Goal: Transaction & Acquisition: Download file/media

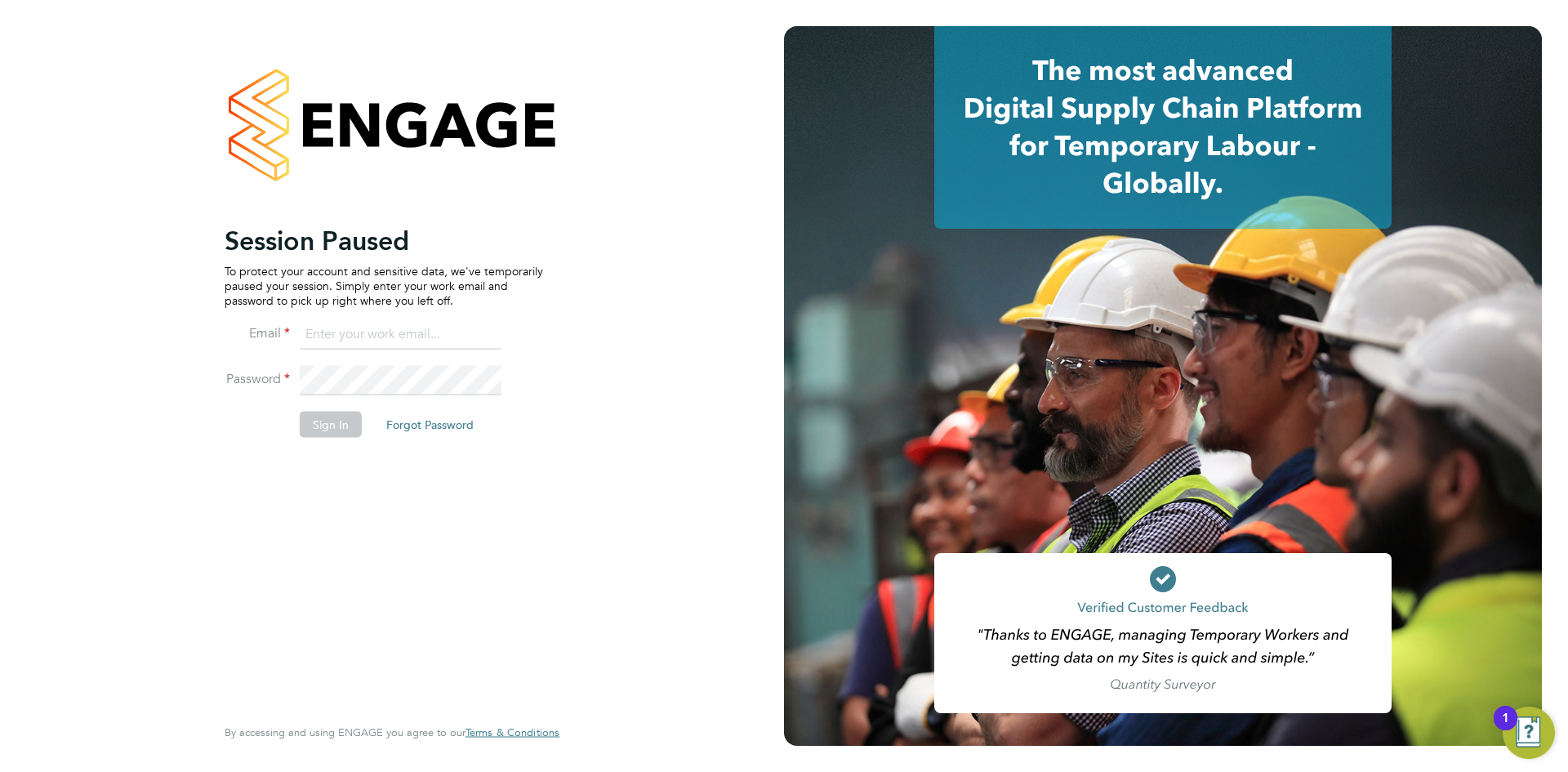
drag, startPoint x: 371, startPoint y: 327, endPoint x: 384, endPoint y: 339, distance: 17.7
click at [371, 327] on input at bounding box center [400, 335] width 201 height 29
type input "Rhiarna.Devares@bcuk.co.uk"
click at [319, 418] on button "Sign In" at bounding box center [331, 424] width 62 height 26
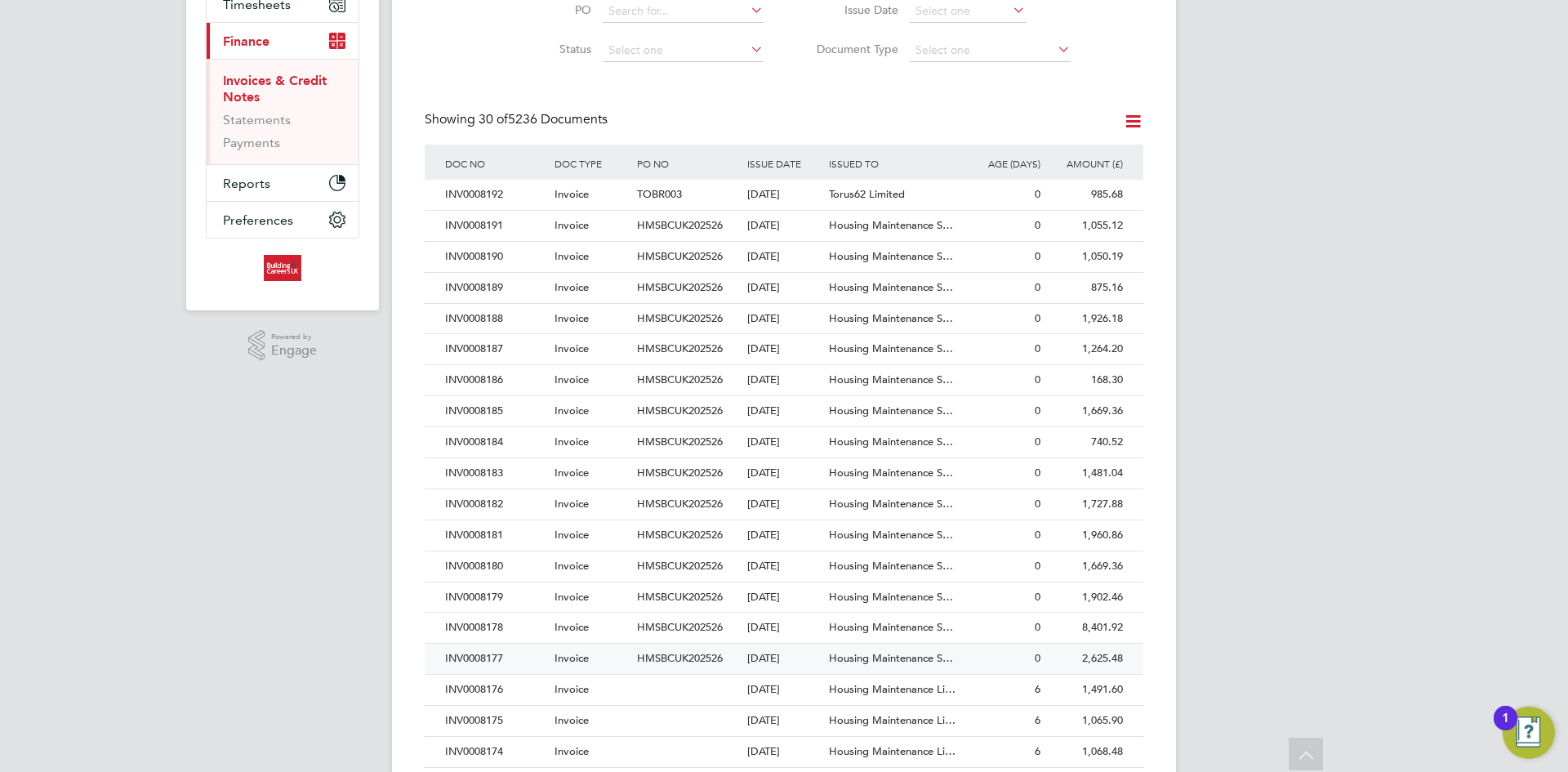
click at [730, 652] on div "HMSBCUK202526" at bounding box center [687, 658] width 109 height 30
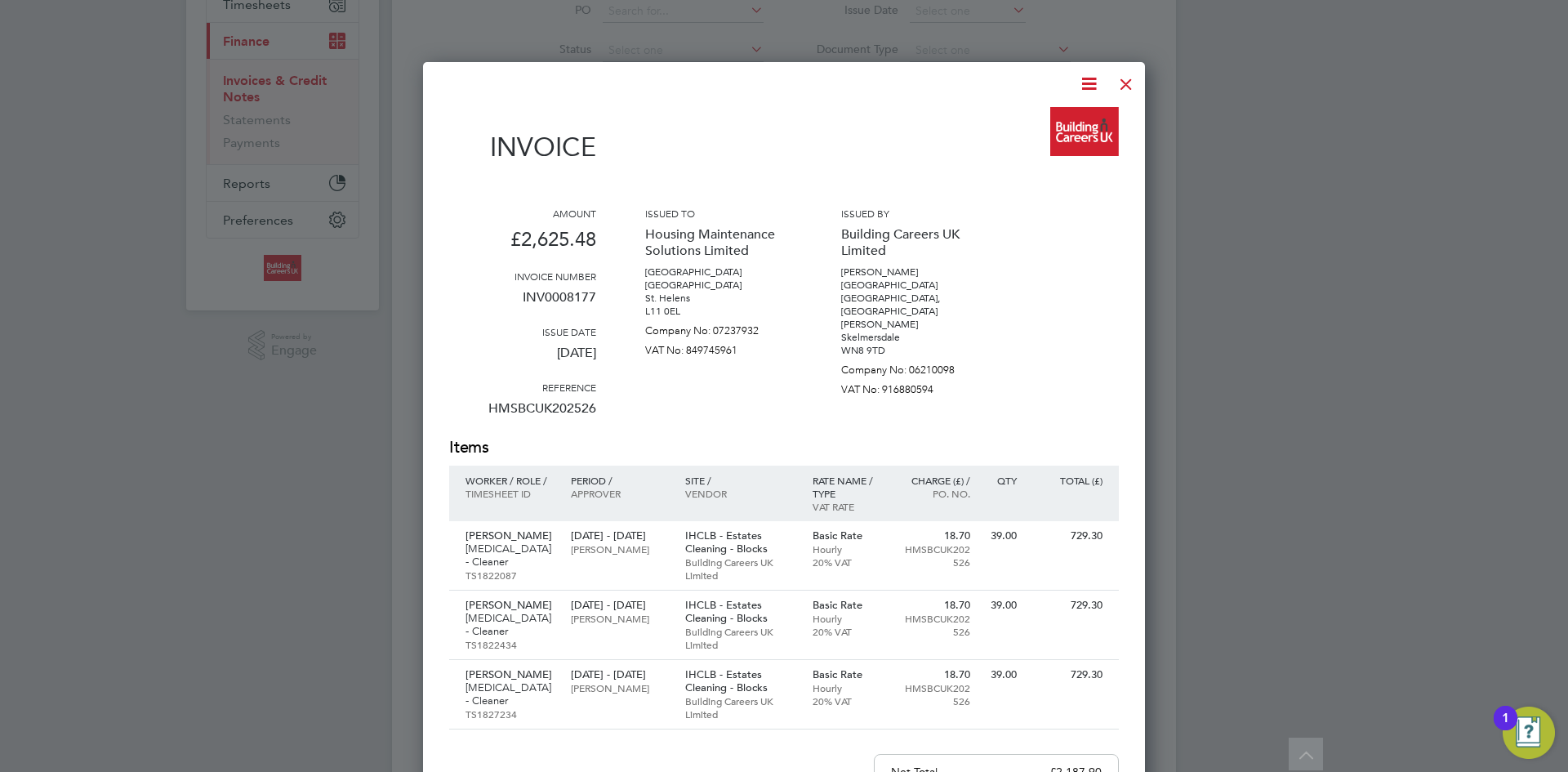
click at [1091, 84] on icon at bounding box center [1089, 84] width 20 height 20
click at [1069, 120] on li "Download Invoice" at bounding box center [1040, 122] width 113 height 23
click at [1128, 87] on div at bounding box center [1126, 80] width 29 height 29
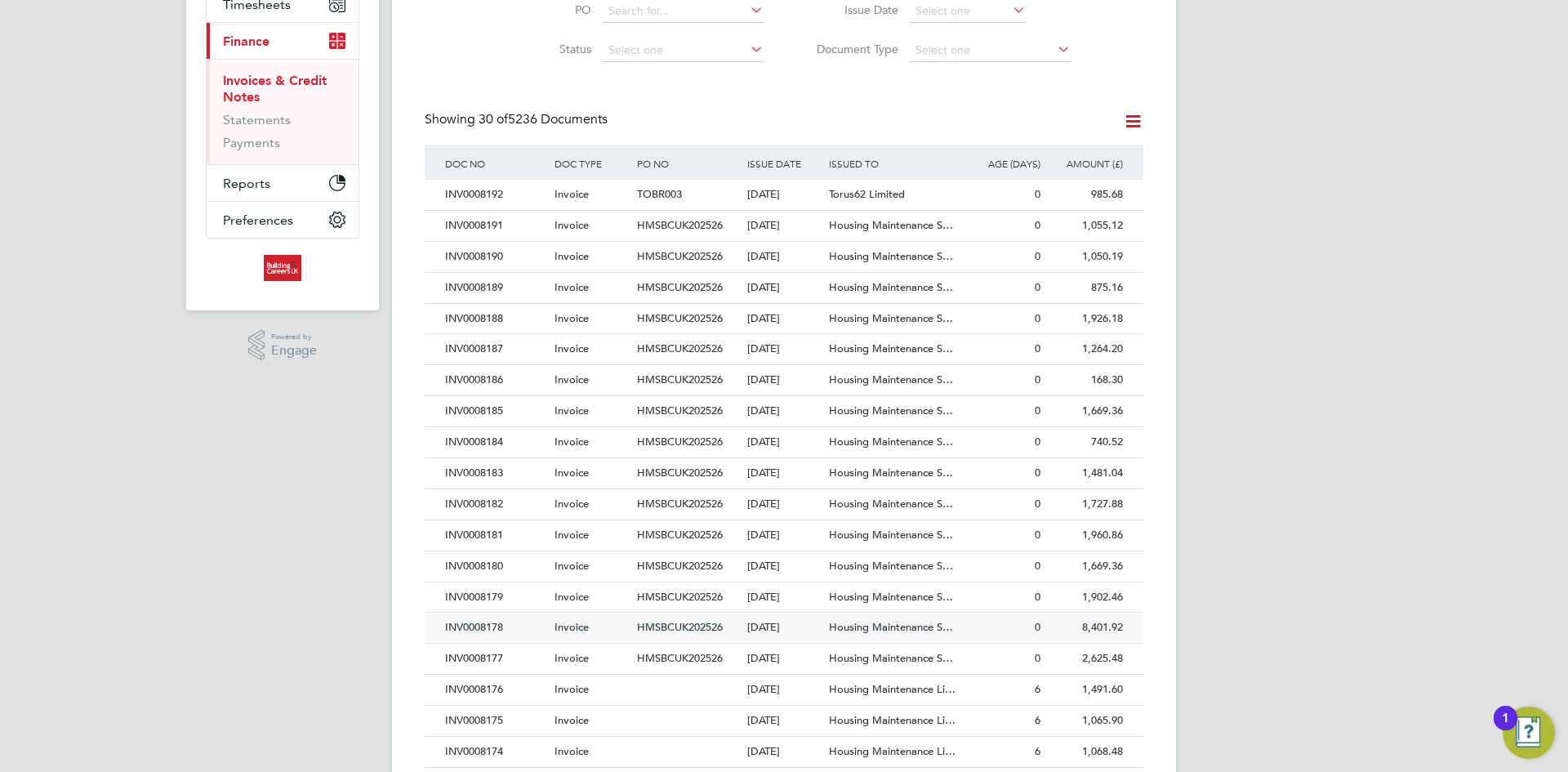
click at [510, 623] on div "INV0008178" at bounding box center [496, 627] width 109 height 30
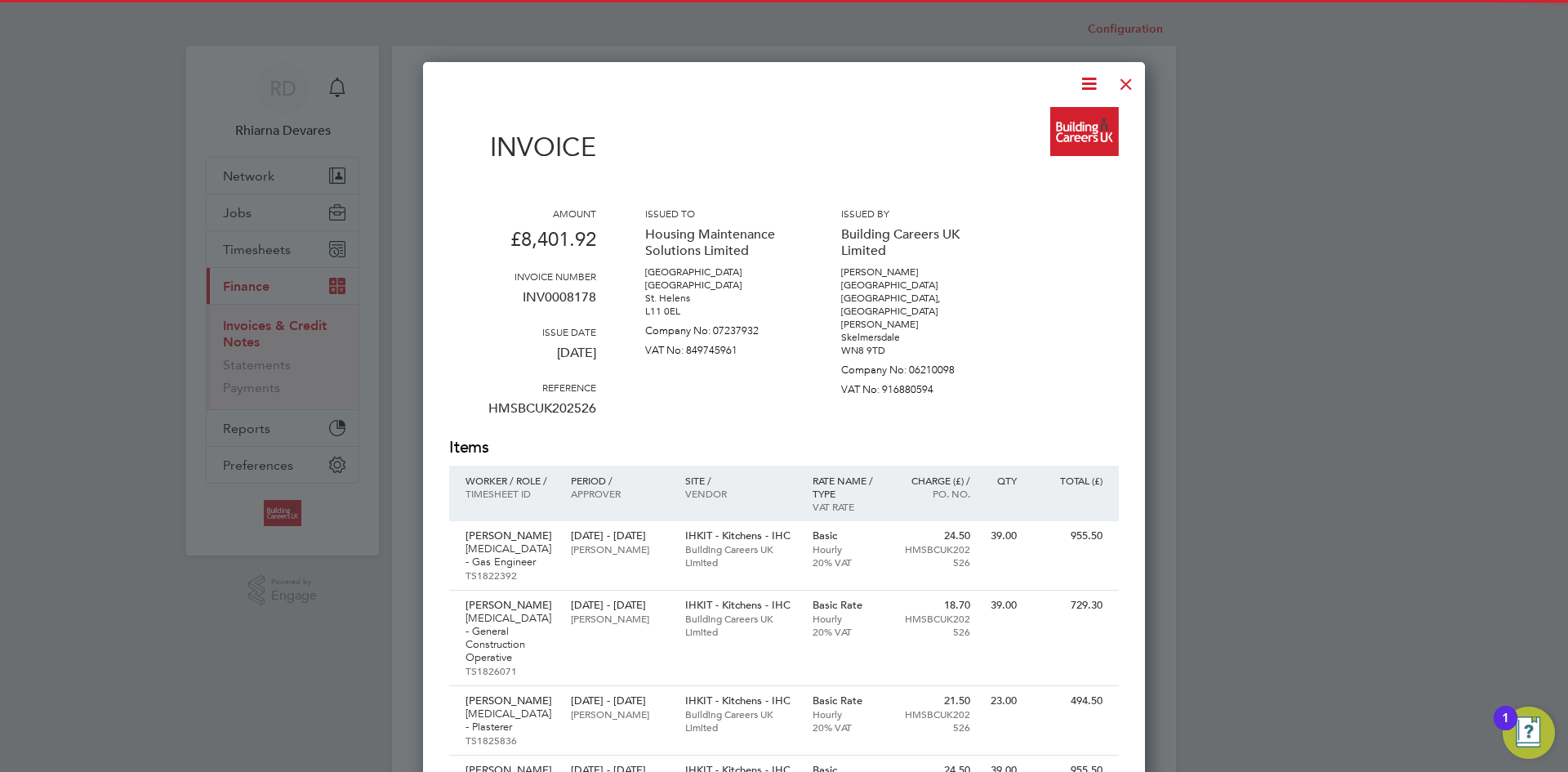
click at [1095, 81] on icon at bounding box center [1089, 84] width 20 height 20
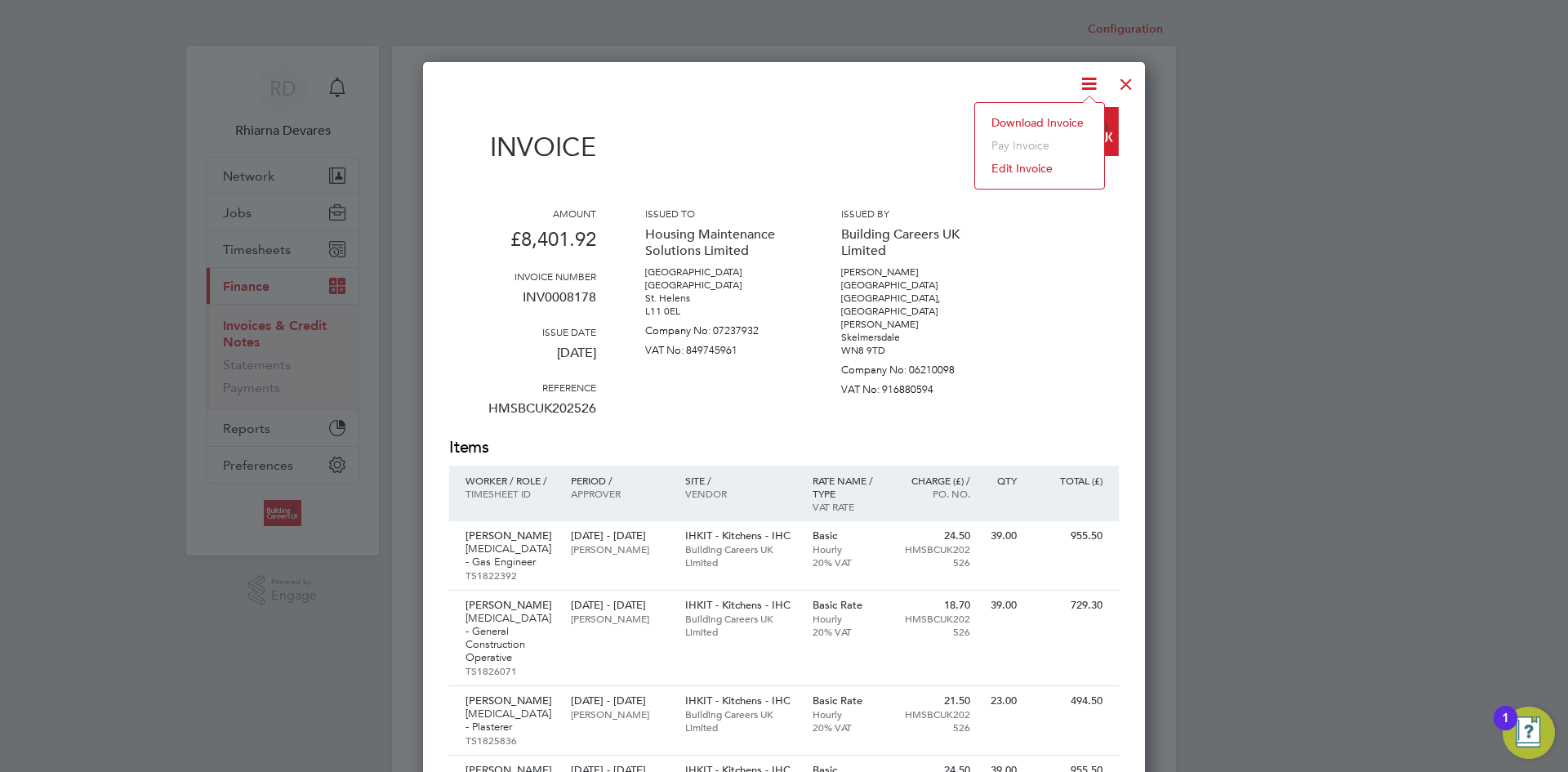
click at [1040, 114] on li "Download Invoice" at bounding box center [1040, 122] width 113 height 23
drag, startPoint x: 1131, startPoint y: 82, endPoint x: 1119, endPoint y: 88, distance: 13.4
click at [1131, 82] on div at bounding box center [1126, 80] width 29 height 29
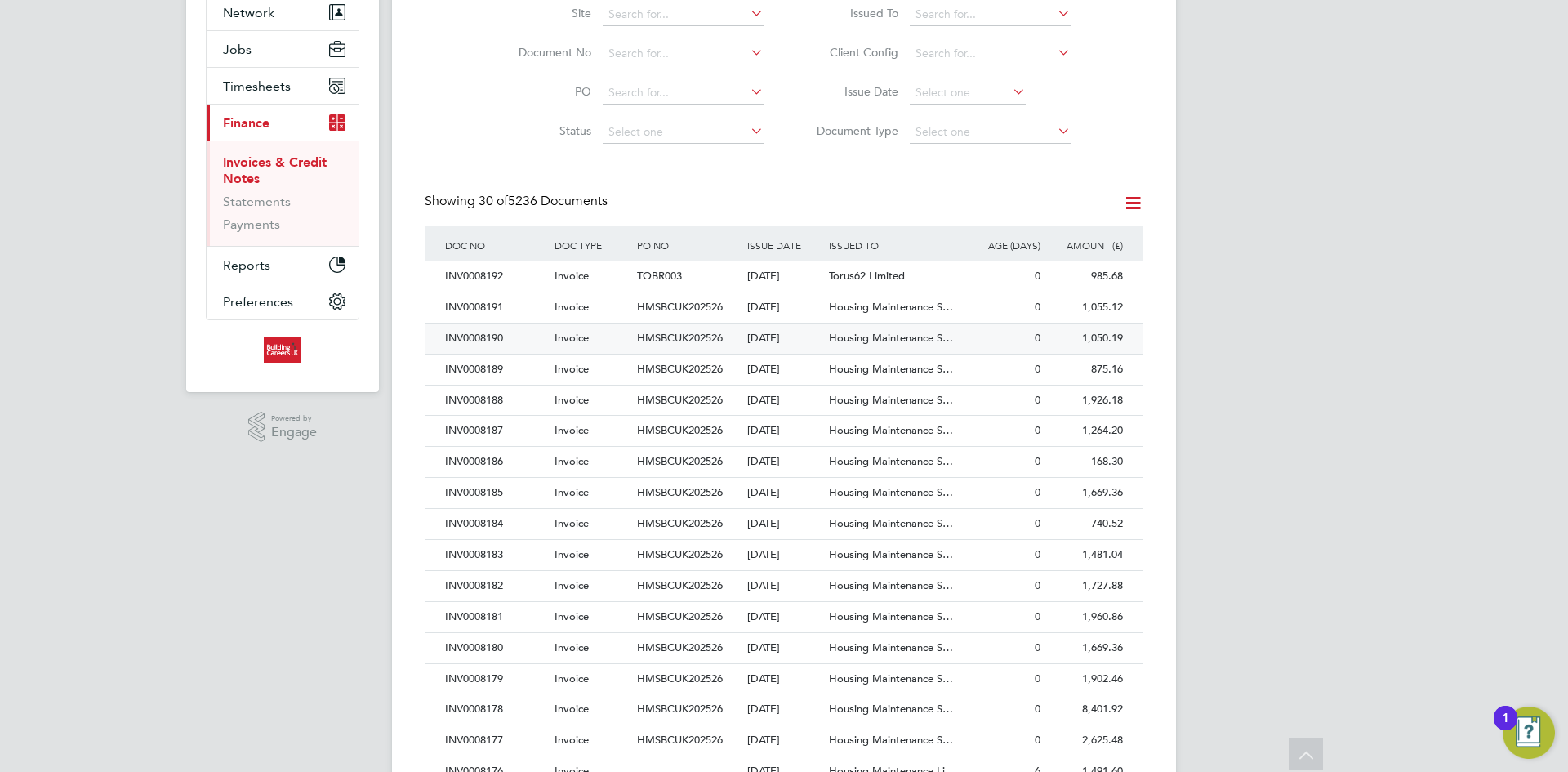
drag, startPoint x: 524, startPoint y: 680, endPoint x: 954, endPoint y: 499, distance: 466.5
click at [524, 680] on div "INV0008179" at bounding box center [496, 679] width 109 height 30
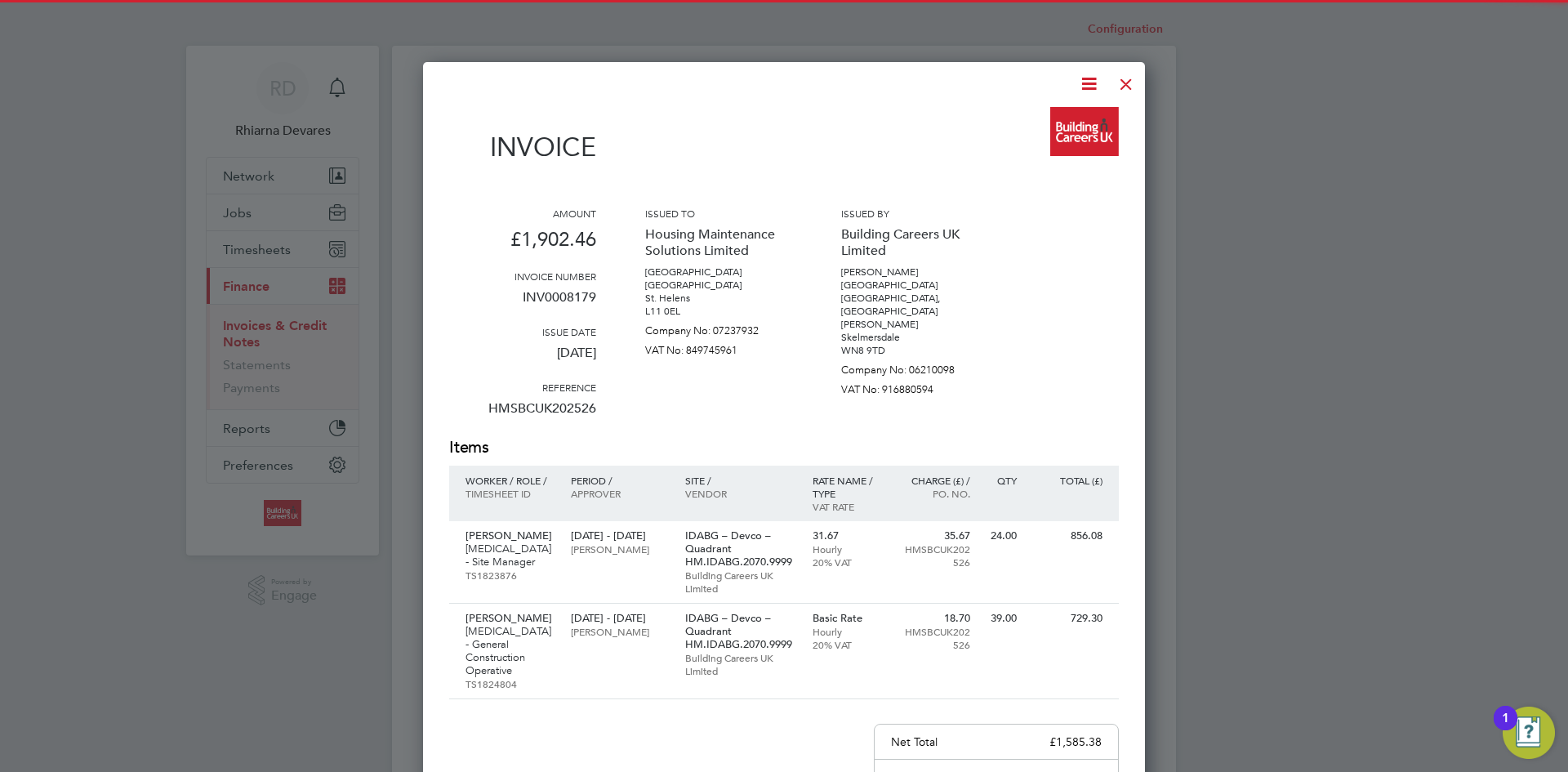
click at [1089, 83] on icon at bounding box center [1089, 84] width 20 height 20
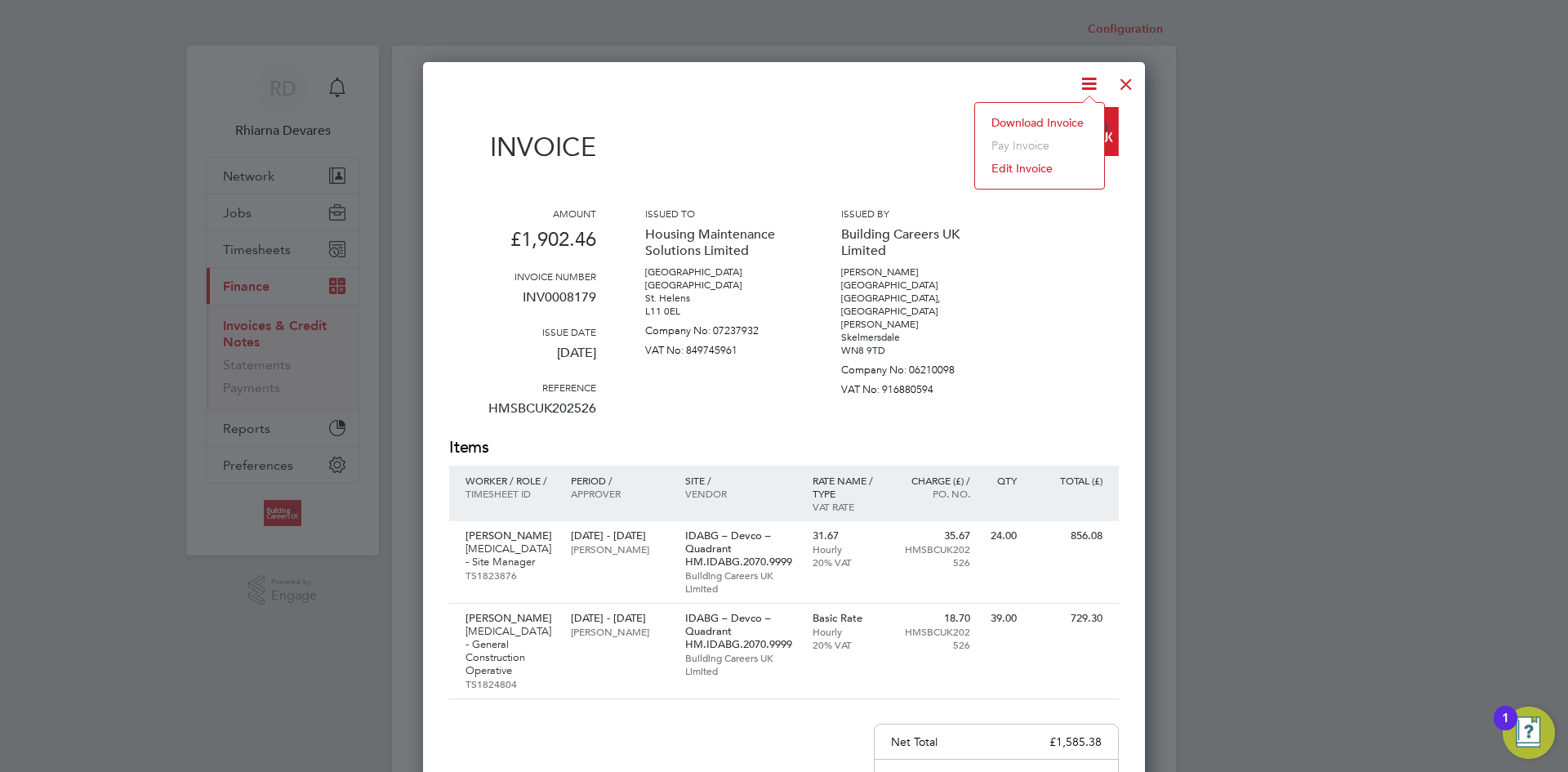
click at [1065, 117] on li "Download Invoice" at bounding box center [1040, 122] width 113 height 23
drag, startPoint x: 1124, startPoint y: 77, endPoint x: 1112, endPoint y: 84, distance: 13.9
click at [1124, 77] on div at bounding box center [1126, 80] width 29 height 29
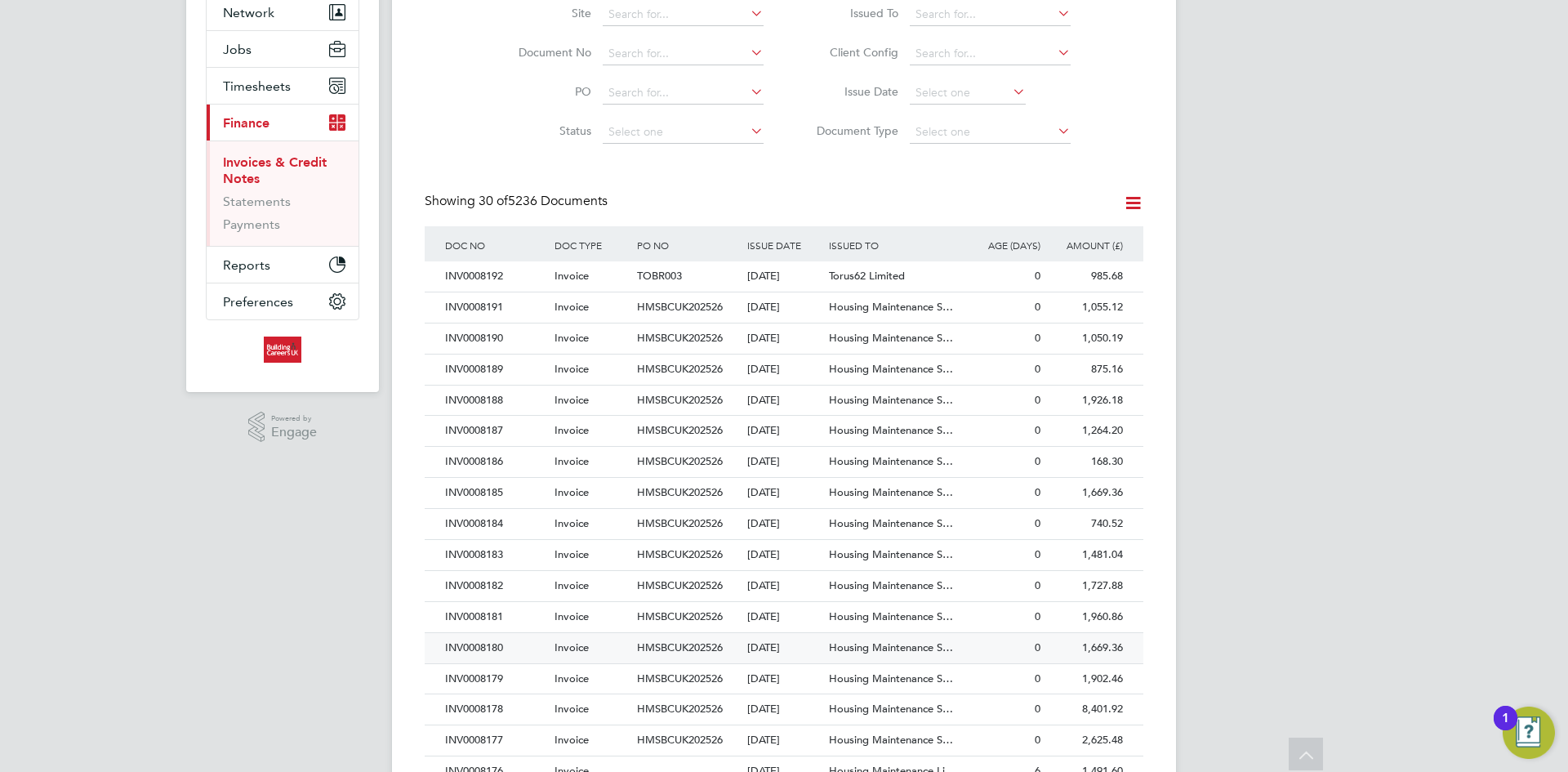
drag, startPoint x: 520, startPoint y: 646, endPoint x: 537, endPoint y: 638, distance: 18.8
click at [520, 646] on div "INV0008180" at bounding box center [496, 647] width 109 height 30
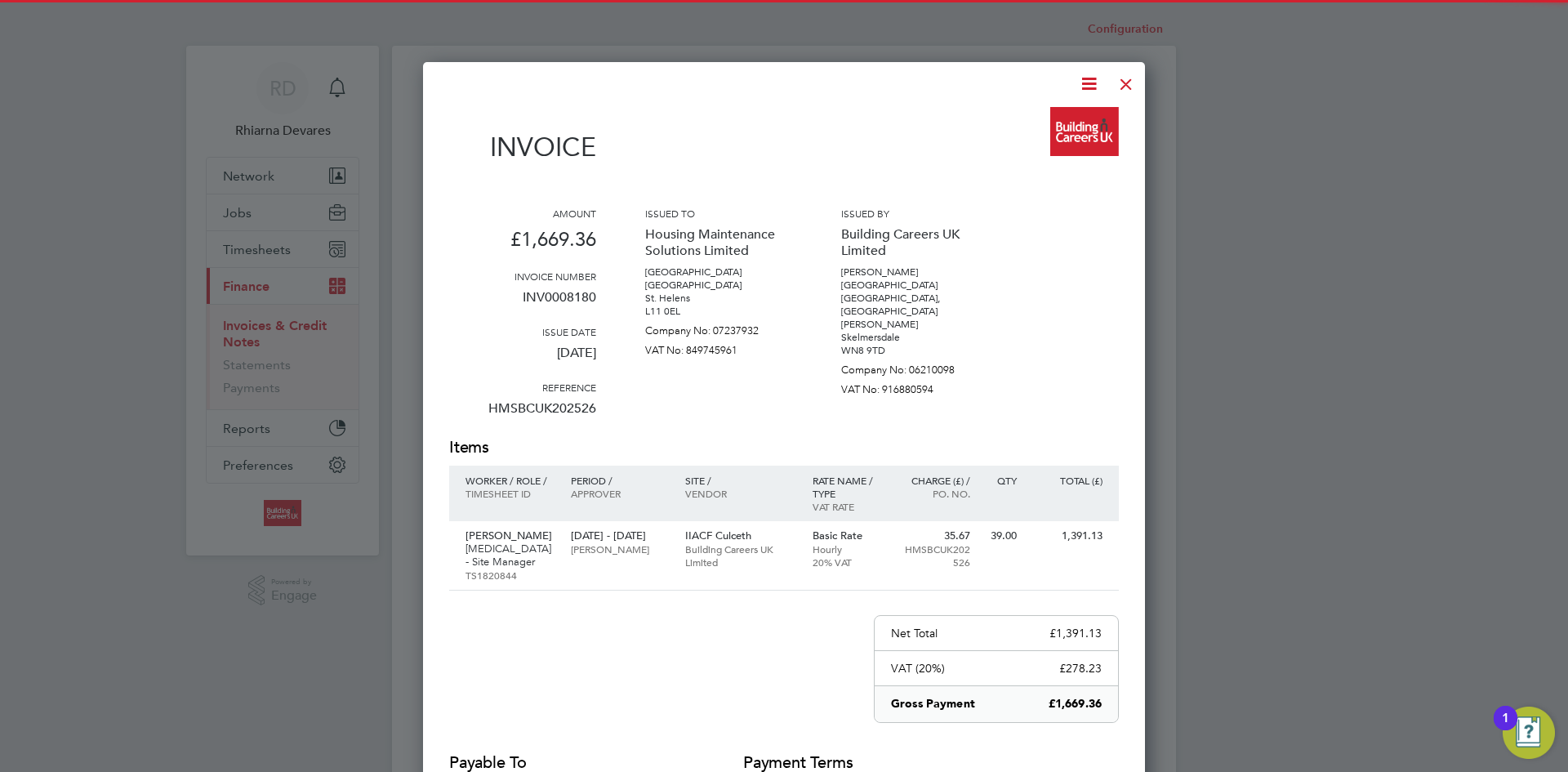
click at [1086, 82] on icon at bounding box center [1089, 84] width 20 height 20
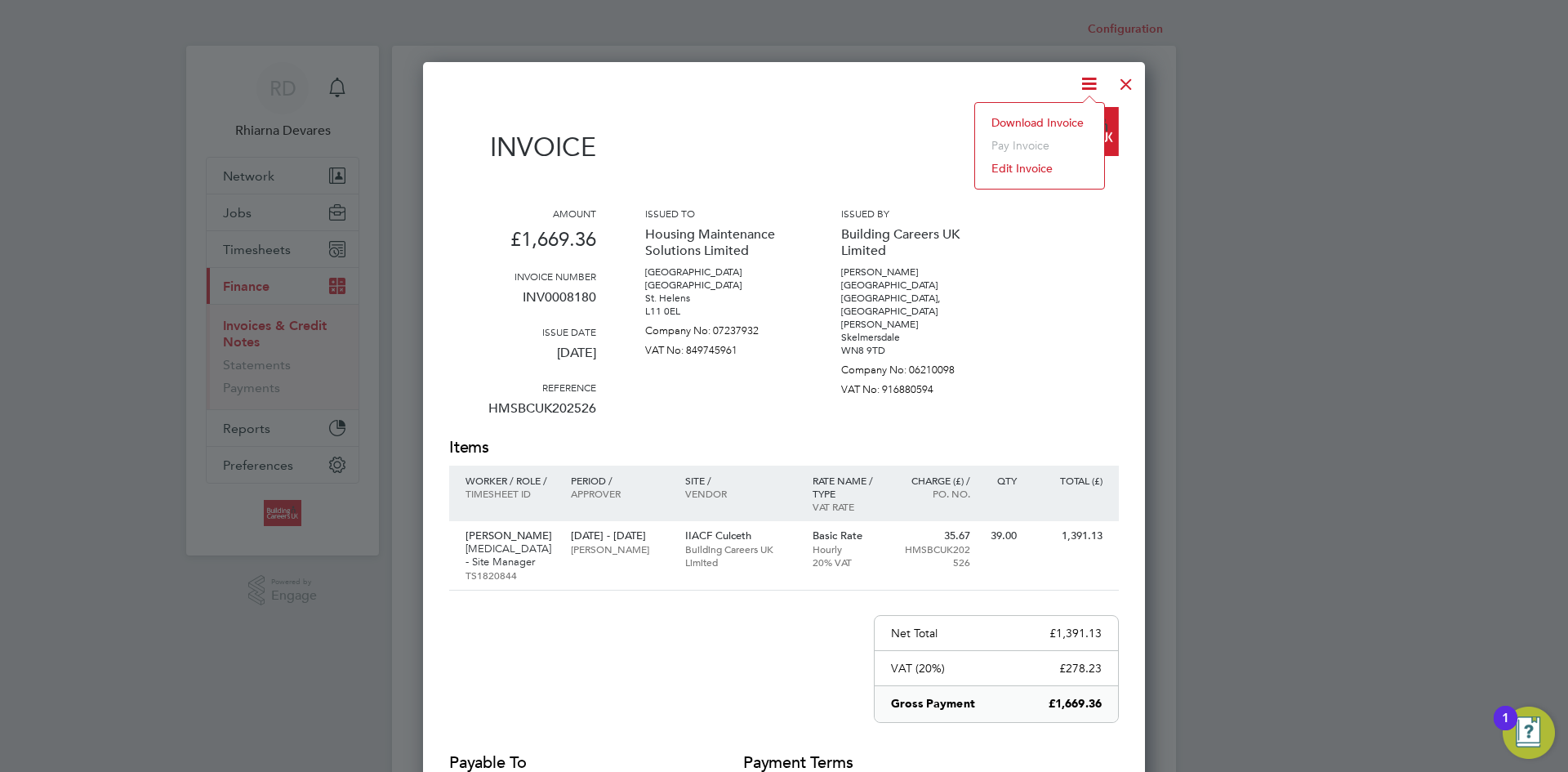
drag, startPoint x: 1059, startPoint y: 118, endPoint x: 1109, endPoint y: 98, distance: 53.9
click at [1061, 118] on li "Download Invoice" at bounding box center [1040, 122] width 113 height 23
drag, startPoint x: 1129, startPoint y: 82, endPoint x: 900, endPoint y: 310, distance: 323.1
click at [1129, 82] on div at bounding box center [1126, 80] width 29 height 29
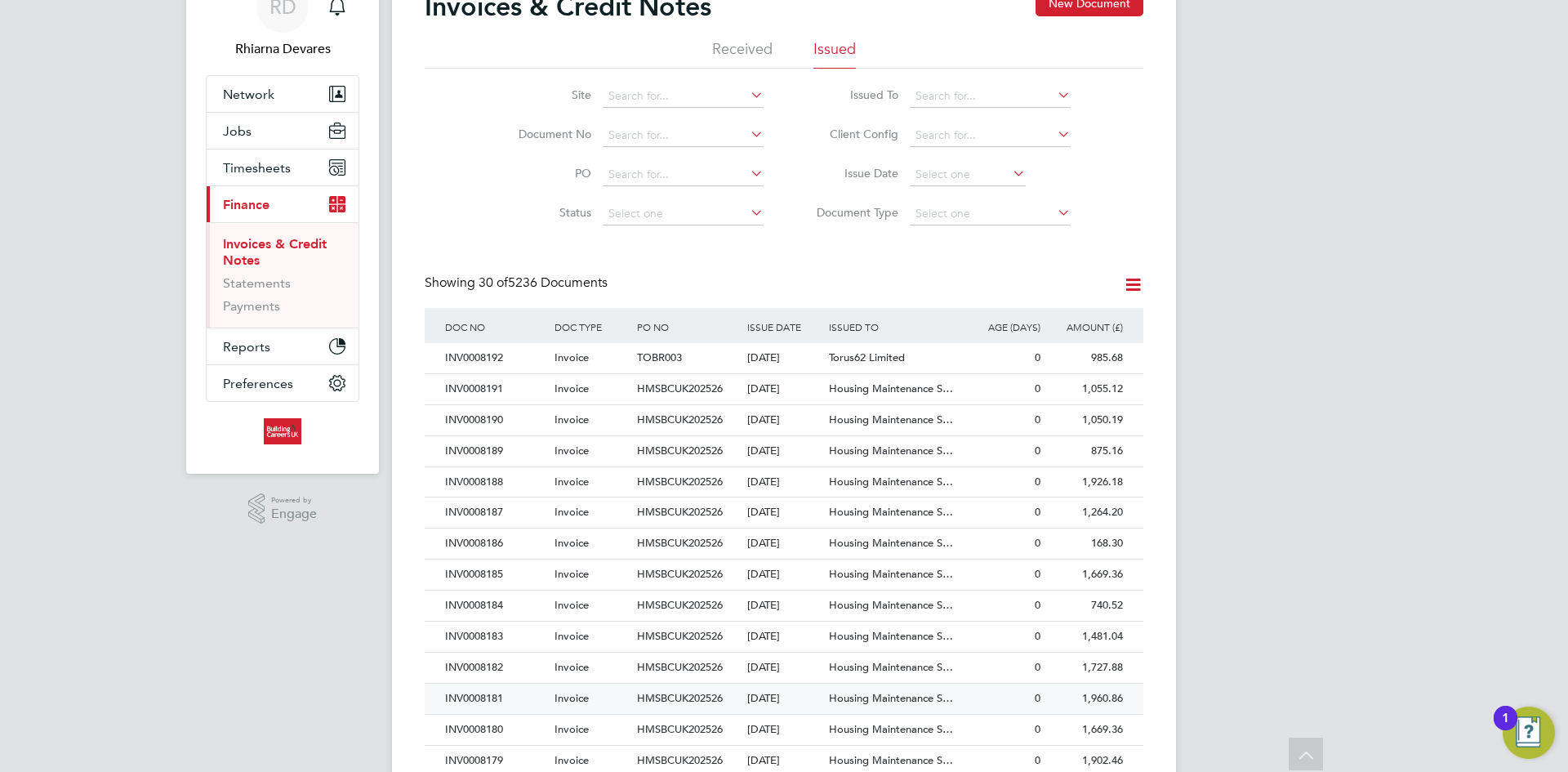
click at [511, 694] on div "INV0008181" at bounding box center [496, 698] width 109 height 30
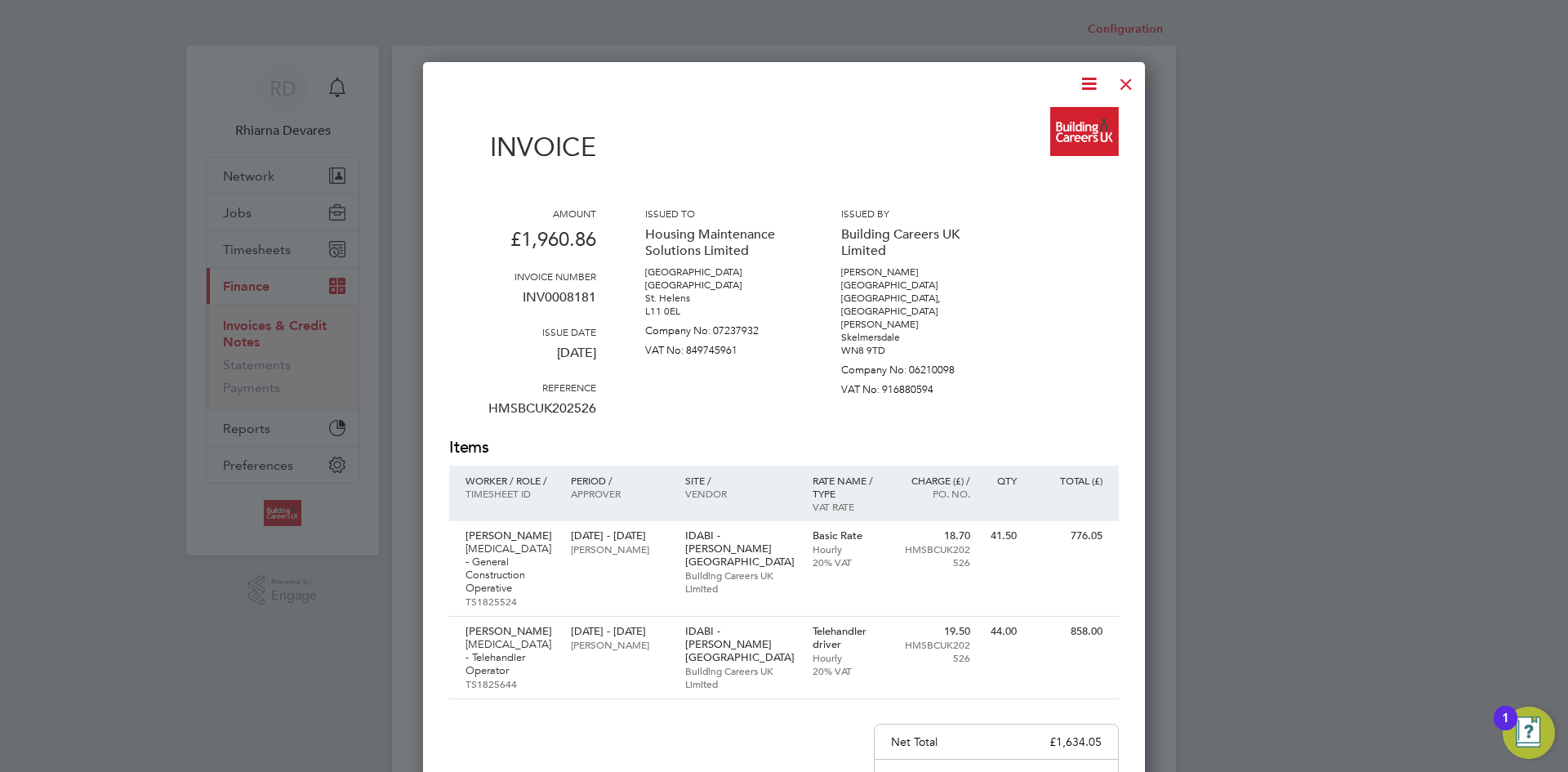
click at [1086, 90] on icon at bounding box center [1089, 84] width 20 height 20
click at [1039, 119] on li "Download Invoice" at bounding box center [1040, 122] width 113 height 23
click at [1125, 83] on div at bounding box center [1126, 80] width 29 height 29
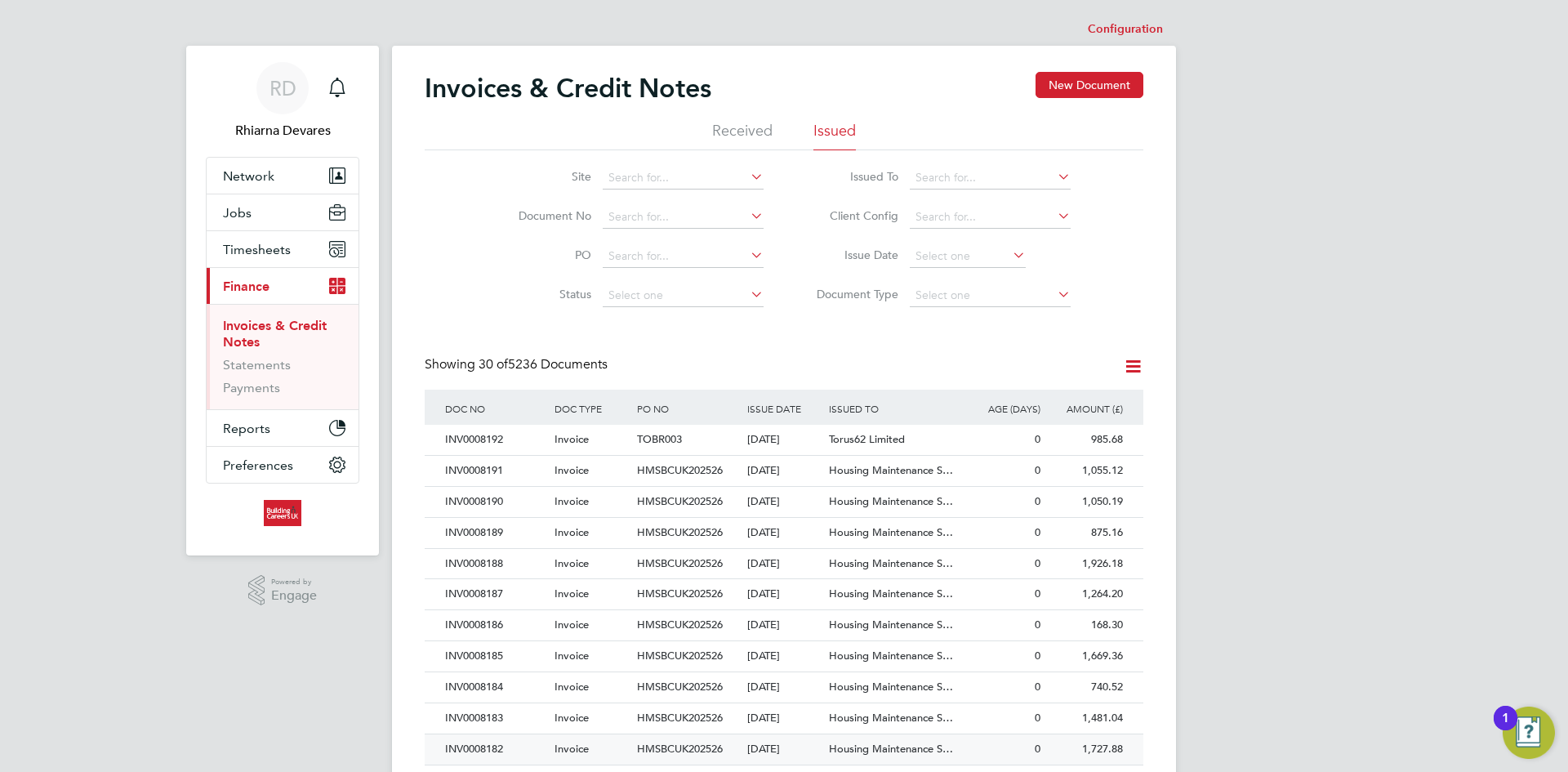
click at [528, 751] on div "INV0008182" at bounding box center [496, 749] width 109 height 30
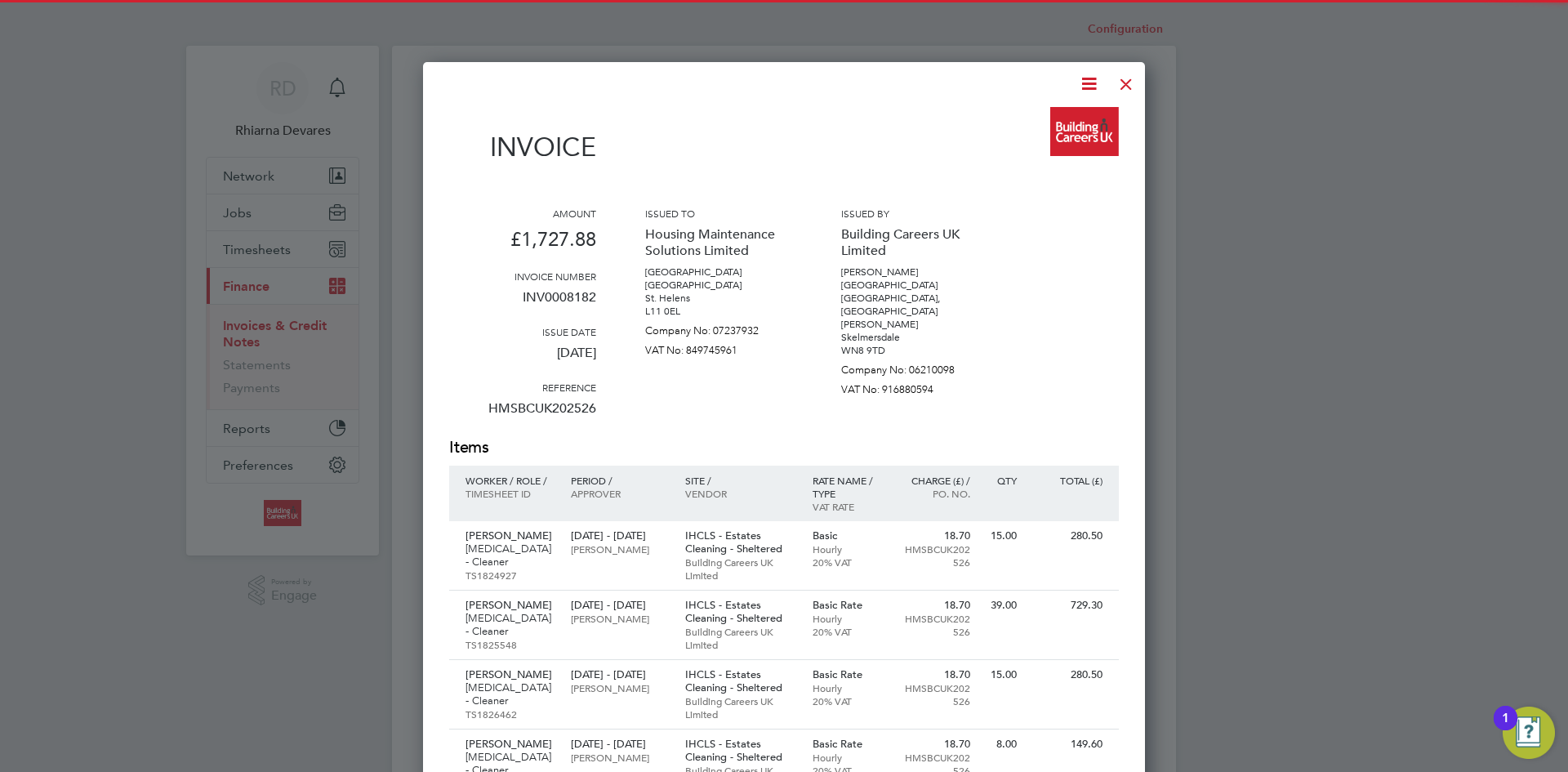
click at [1080, 84] on icon at bounding box center [1089, 84] width 20 height 20
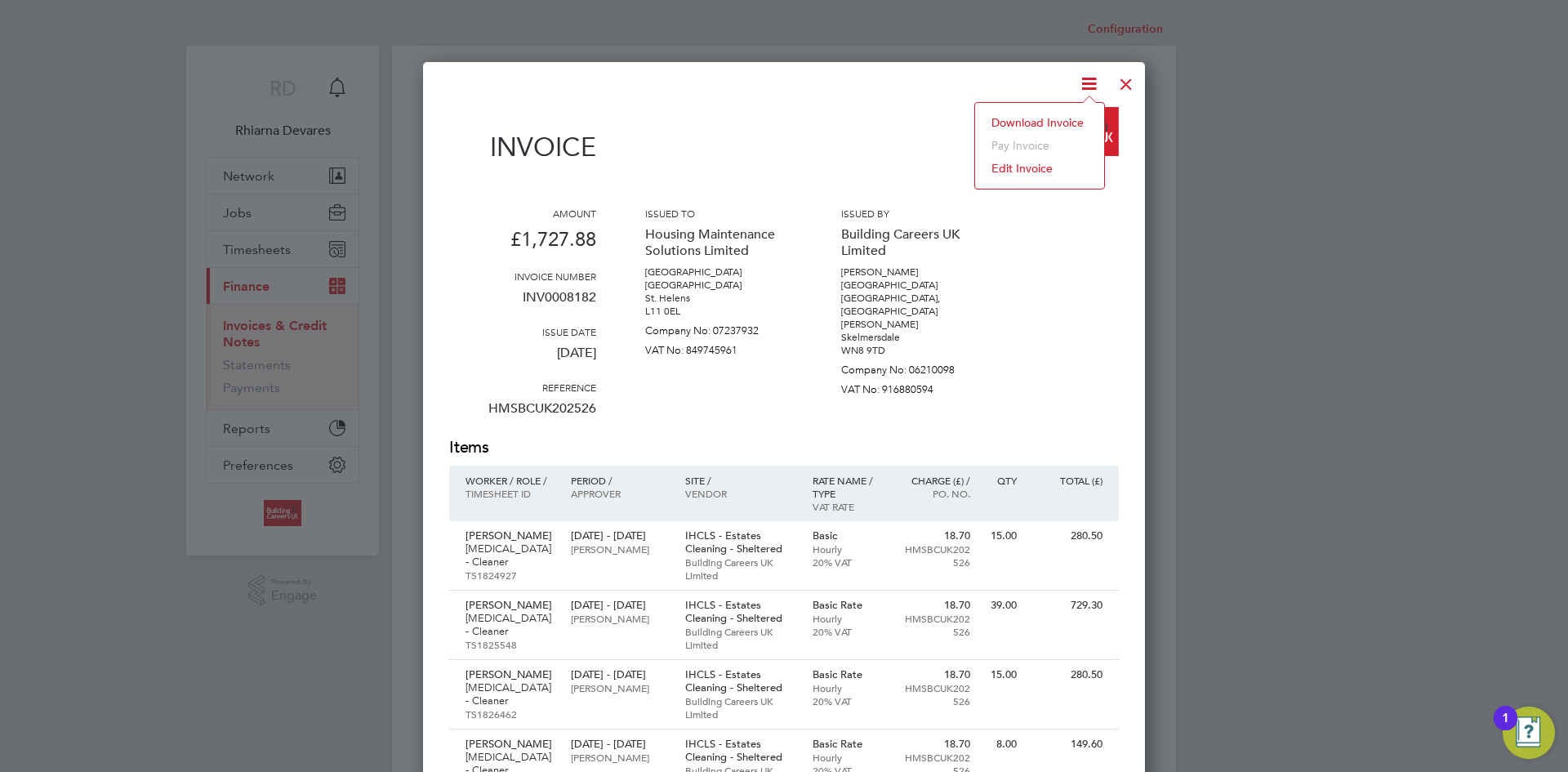
click at [1057, 115] on li "Download Invoice" at bounding box center [1040, 122] width 113 height 23
click at [1123, 87] on div at bounding box center [1126, 80] width 29 height 29
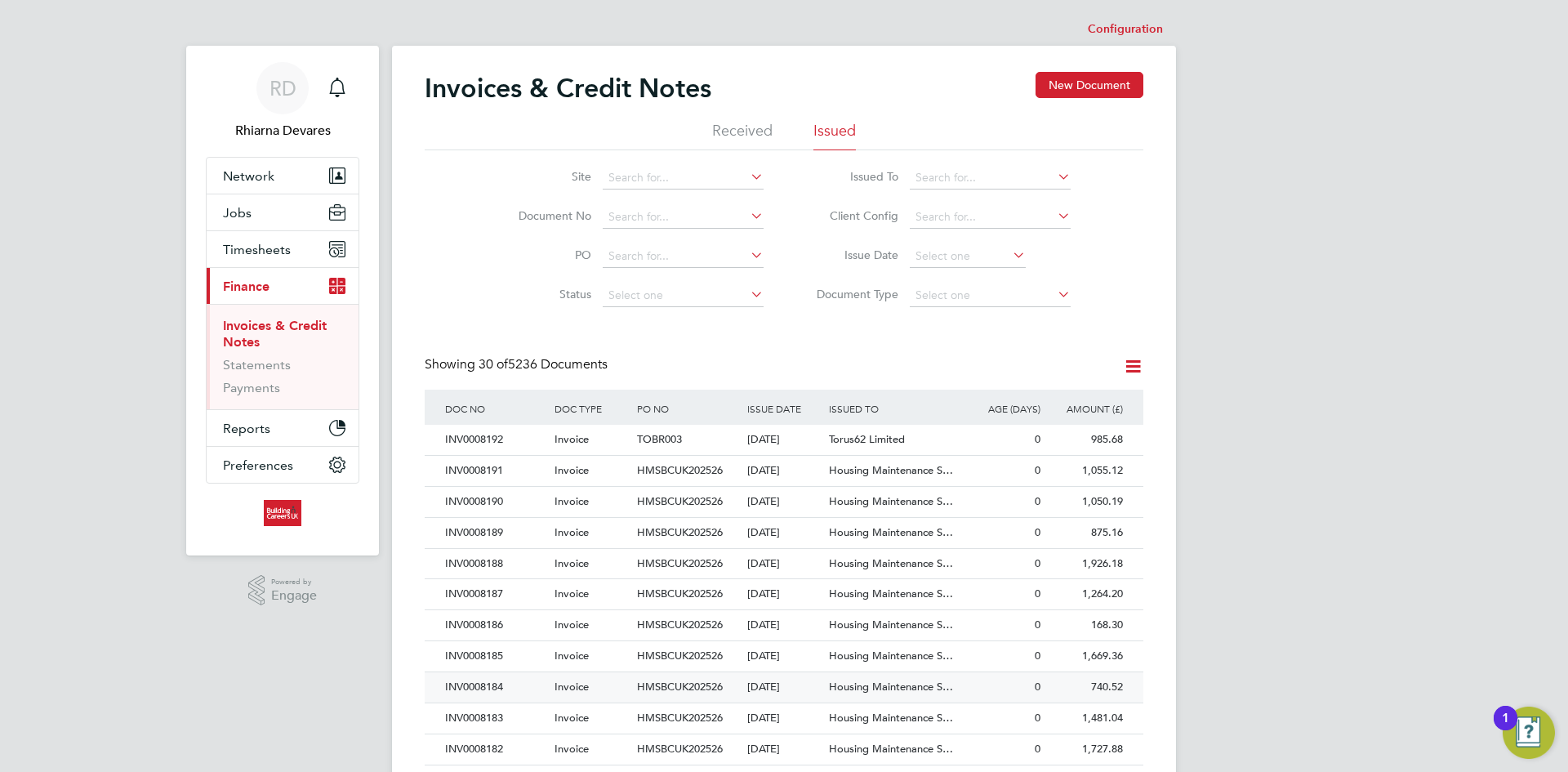
drag, startPoint x: 499, startPoint y: 709, endPoint x: 598, endPoint y: 673, distance: 105.3
click at [500, 709] on div "INV0008183" at bounding box center [496, 718] width 109 height 30
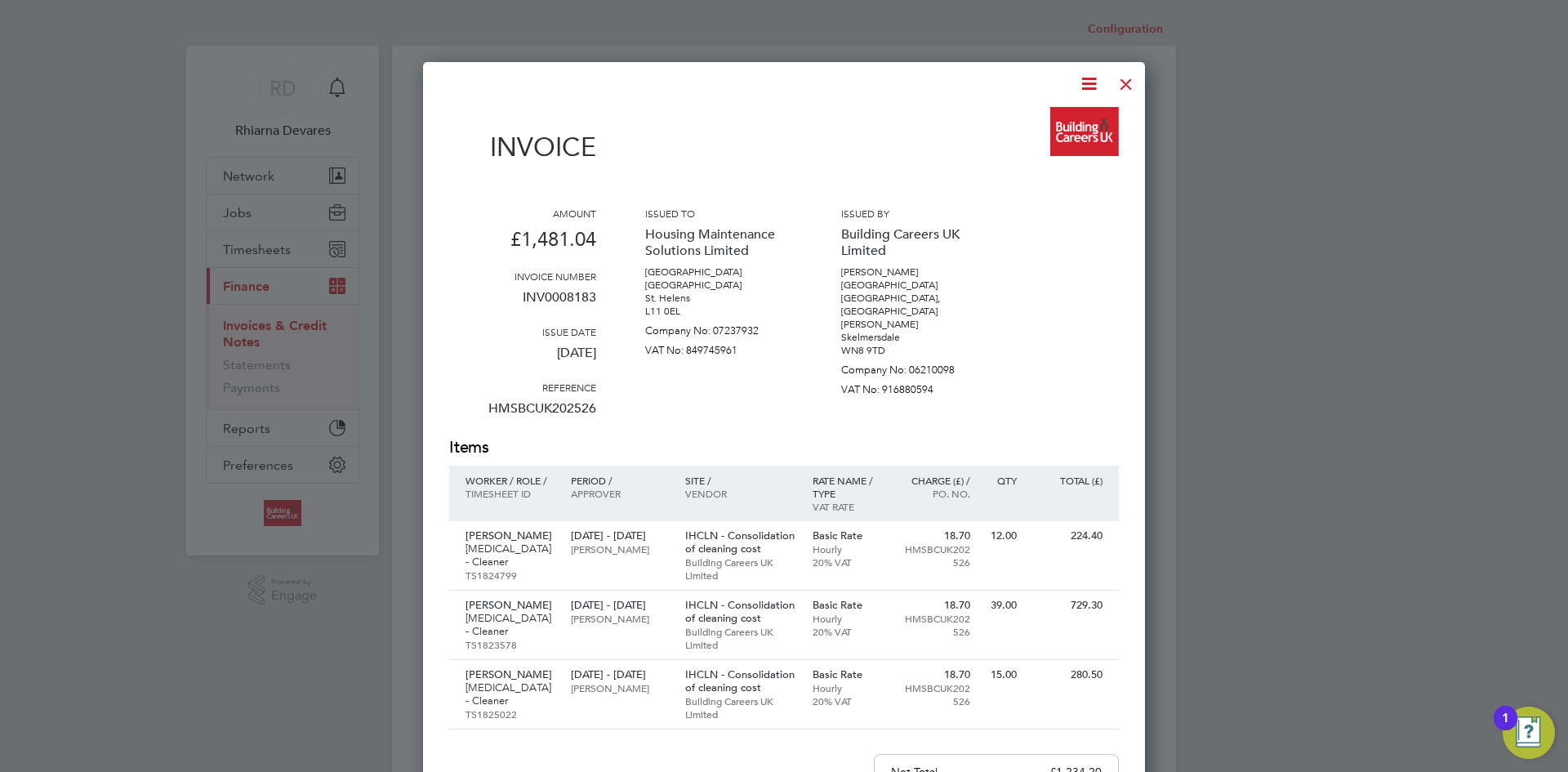
drag, startPoint x: 1129, startPoint y: 82, endPoint x: 790, endPoint y: 395, distance: 461.4
click at [1129, 82] on div at bounding box center [1126, 80] width 29 height 29
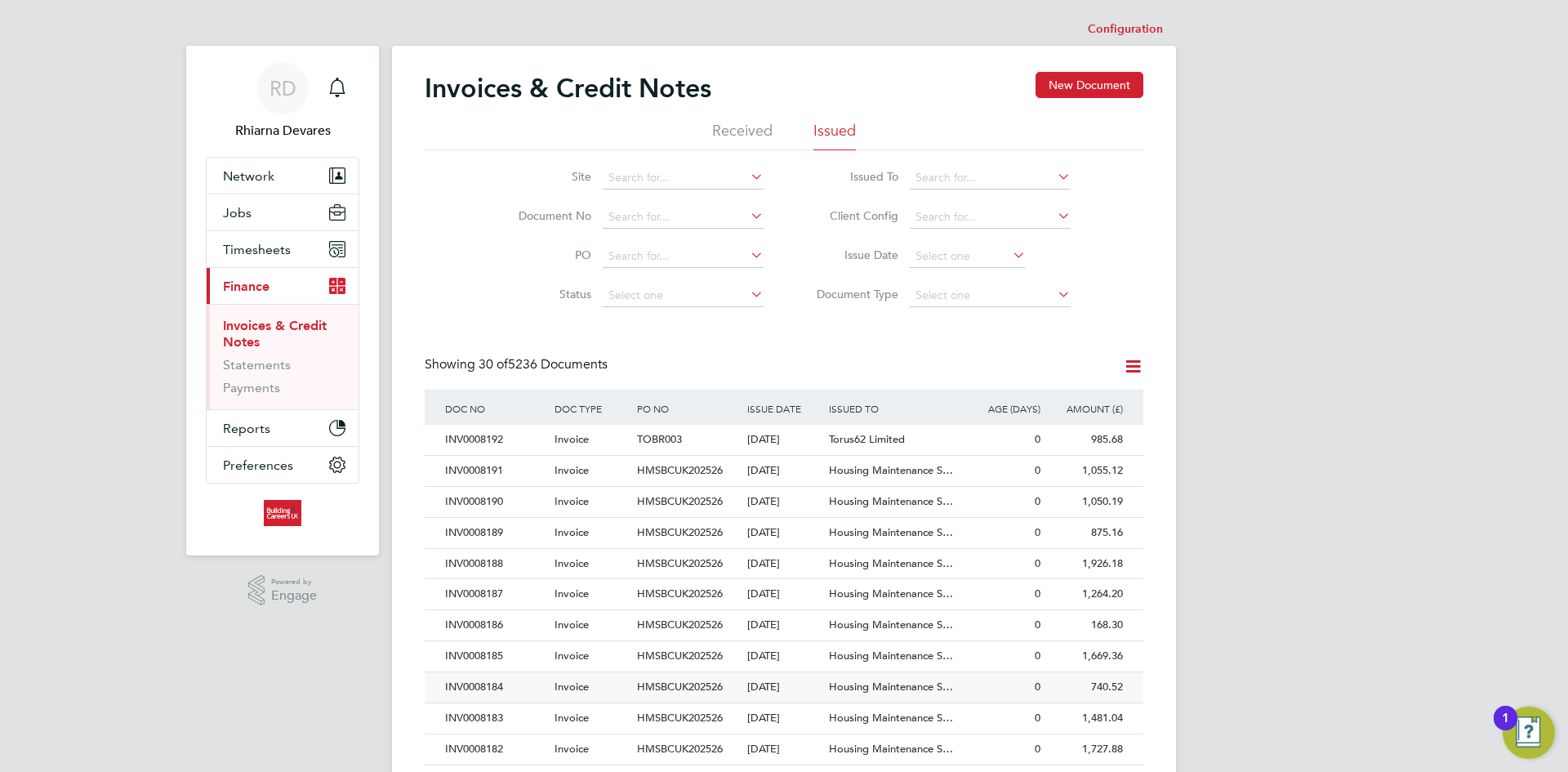
click at [519, 688] on div "INV0008184" at bounding box center [496, 687] width 109 height 30
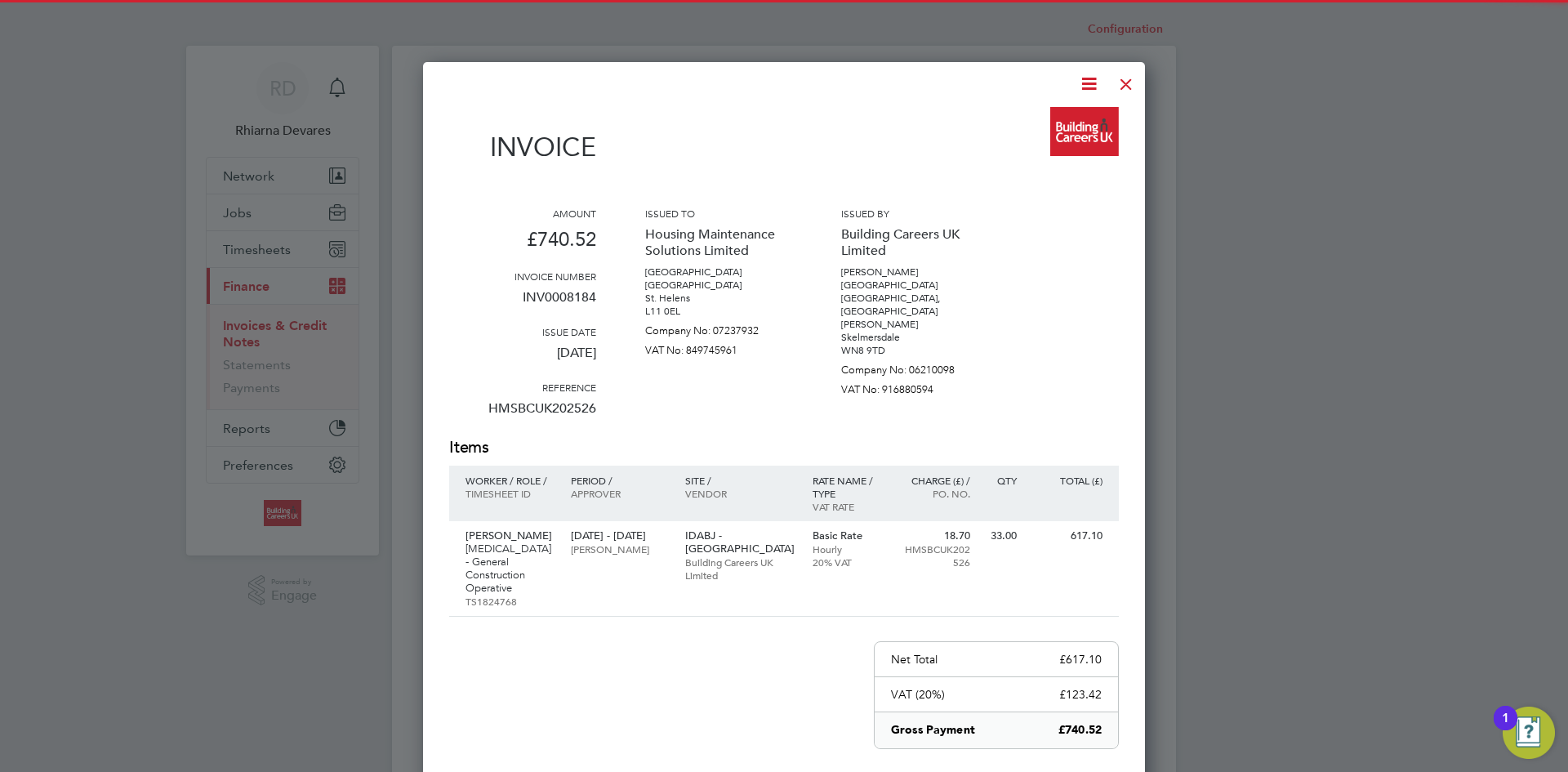
click at [1086, 88] on icon at bounding box center [1089, 84] width 20 height 20
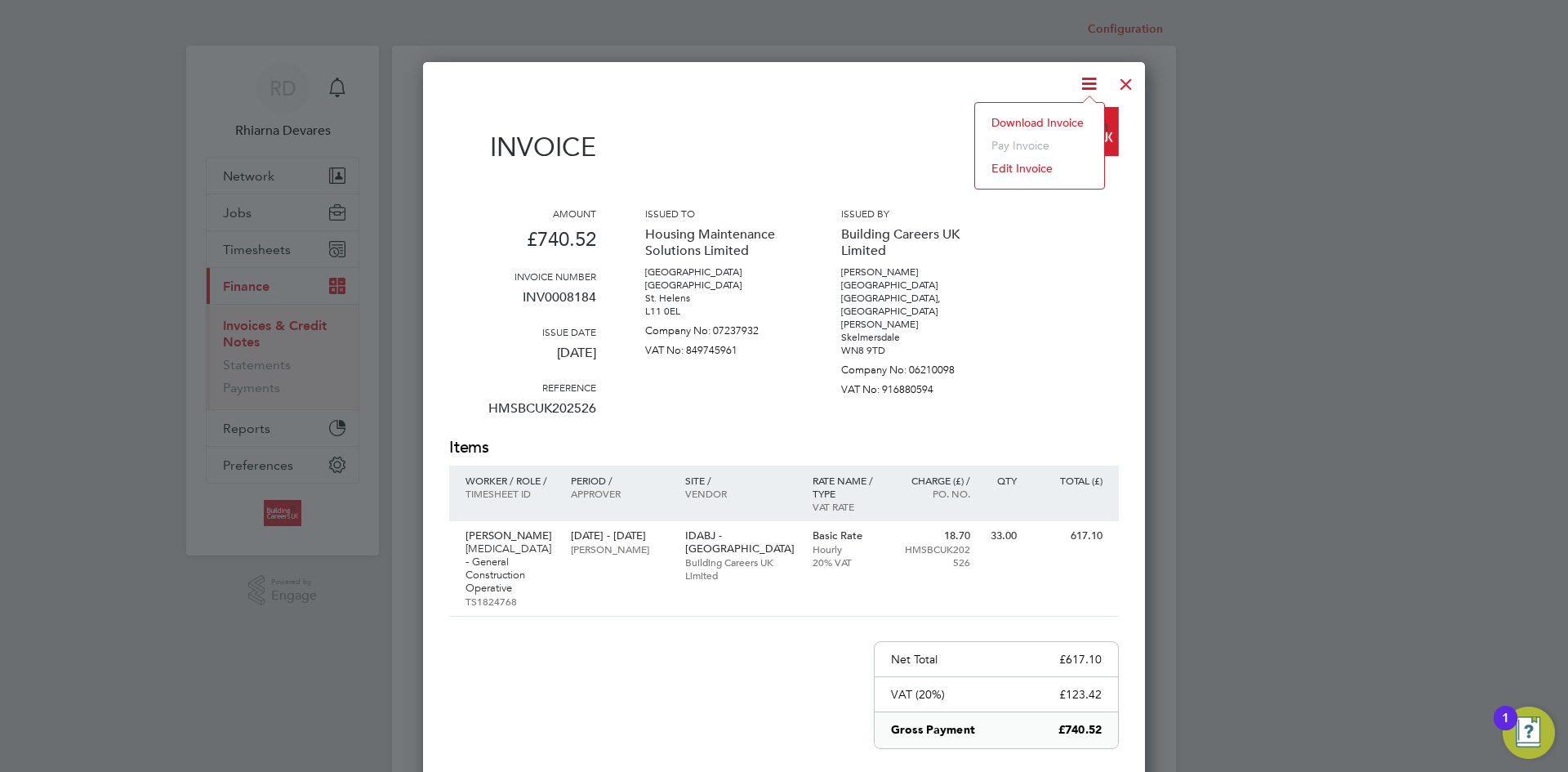
click at [1057, 118] on li "Download Invoice" at bounding box center [1040, 122] width 113 height 23
drag, startPoint x: 1120, startPoint y: 83, endPoint x: 621, endPoint y: 602, distance: 720.0
click at [1120, 83] on div at bounding box center [1126, 80] width 29 height 29
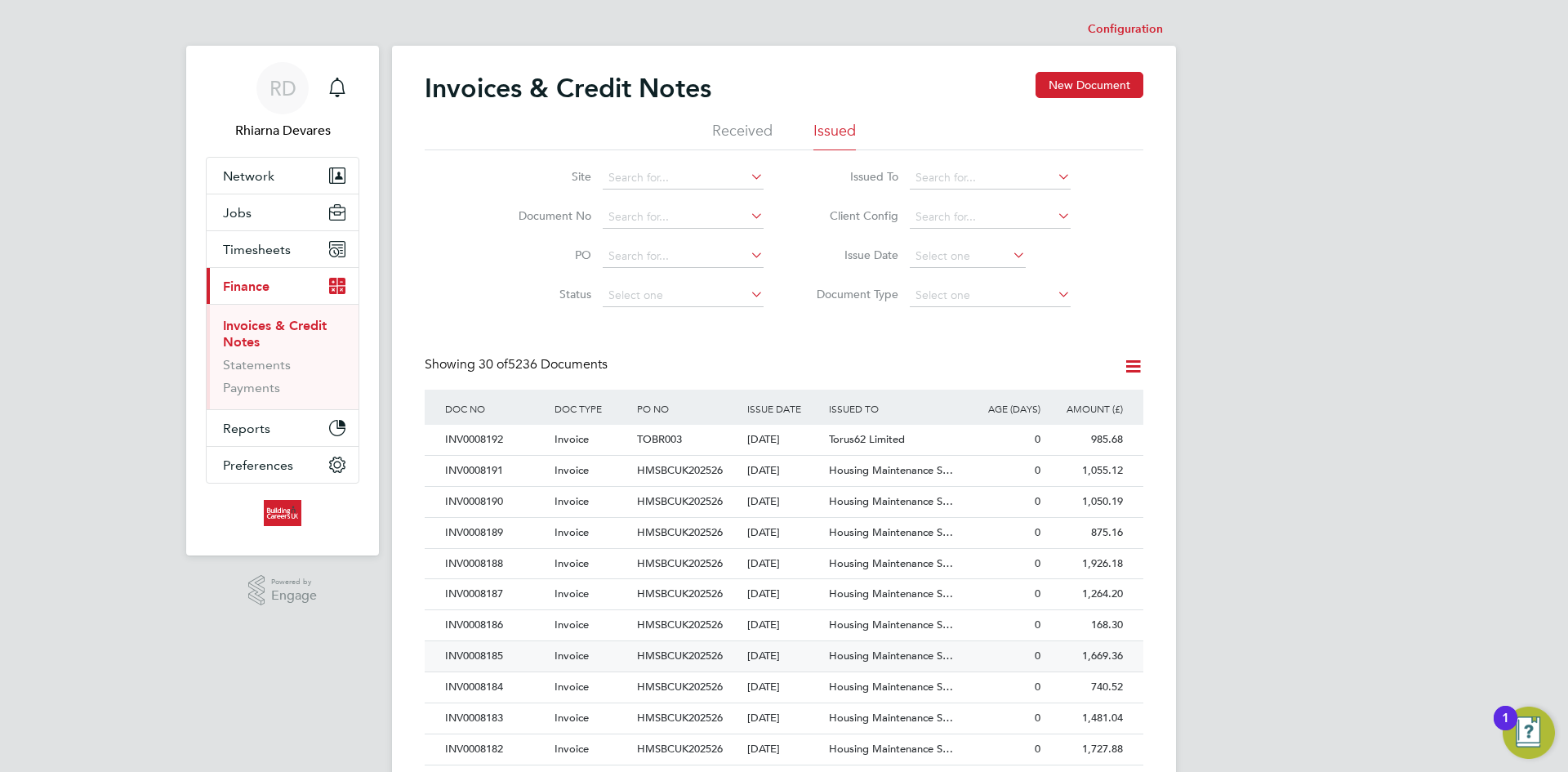
click at [514, 654] on div "INV0008185" at bounding box center [496, 655] width 109 height 30
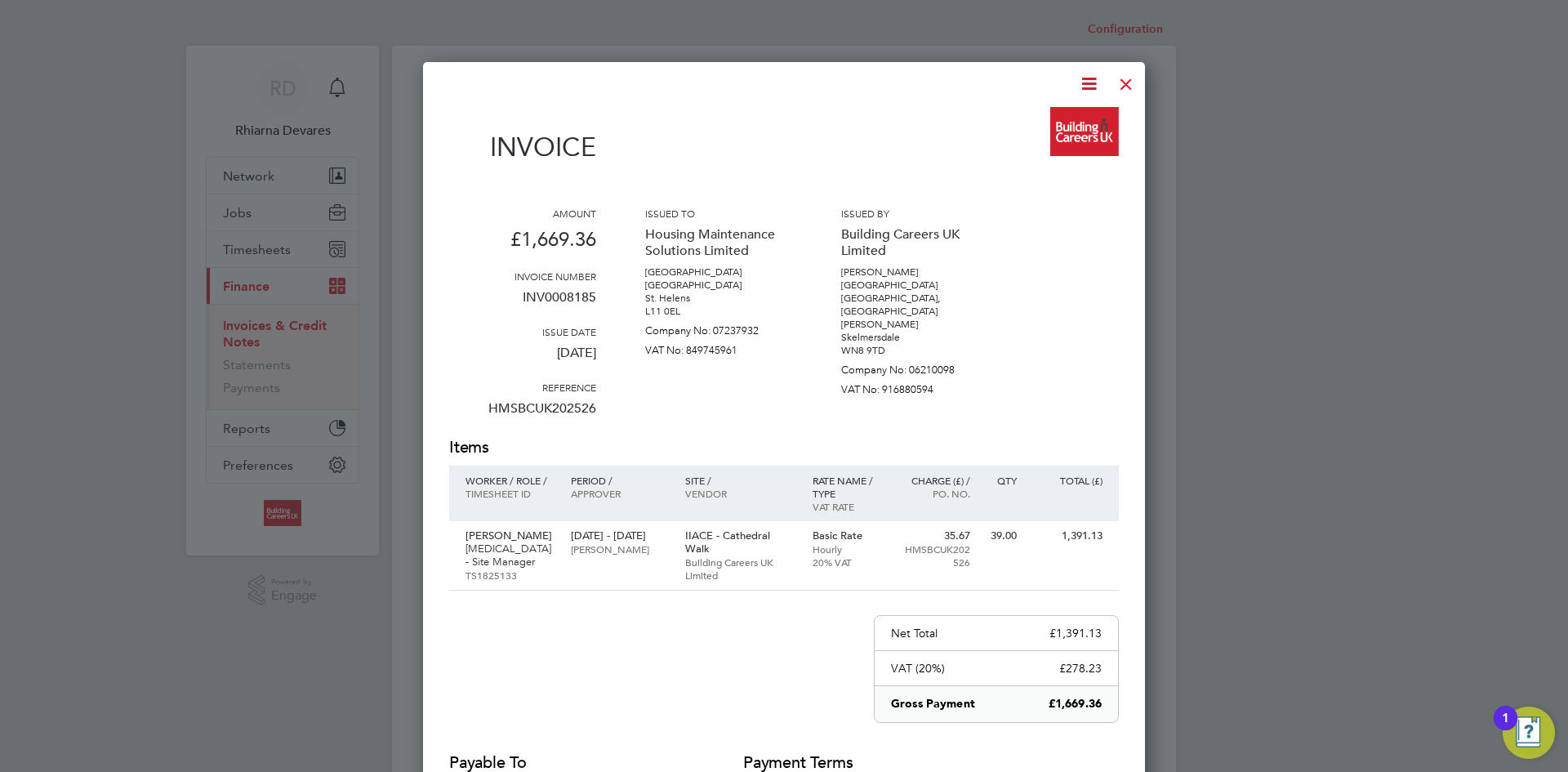
click at [1096, 84] on icon at bounding box center [1089, 84] width 20 height 20
click at [1061, 122] on li "Download Invoice" at bounding box center [1040, 122] width 113 height 23
click at [1124, 85] on div at bounding box center [1126, 80] width 29 height 29
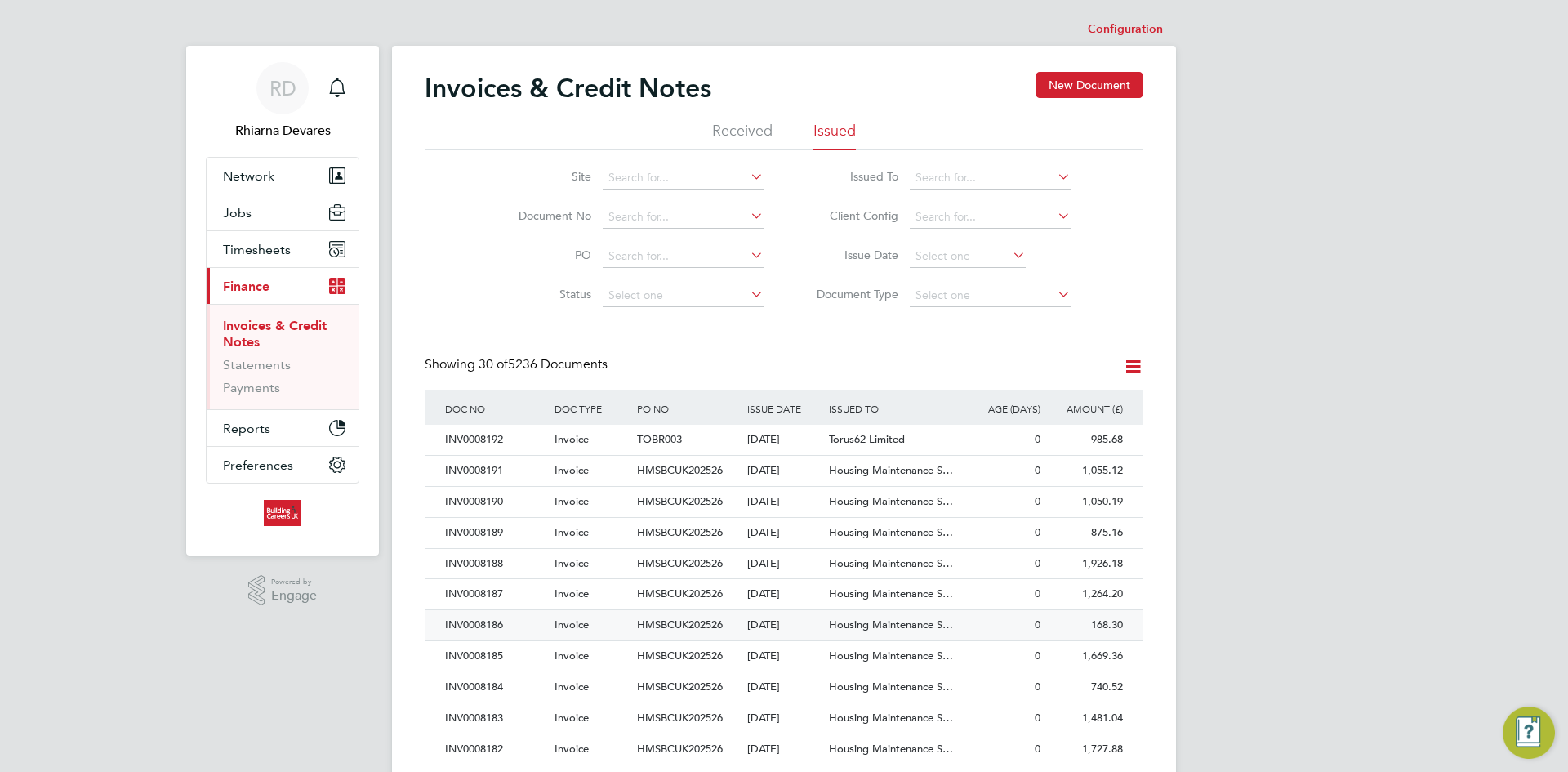
click at [529, 633] on div "INV0008186" at bounding box center [496, 624] width 109 height 30
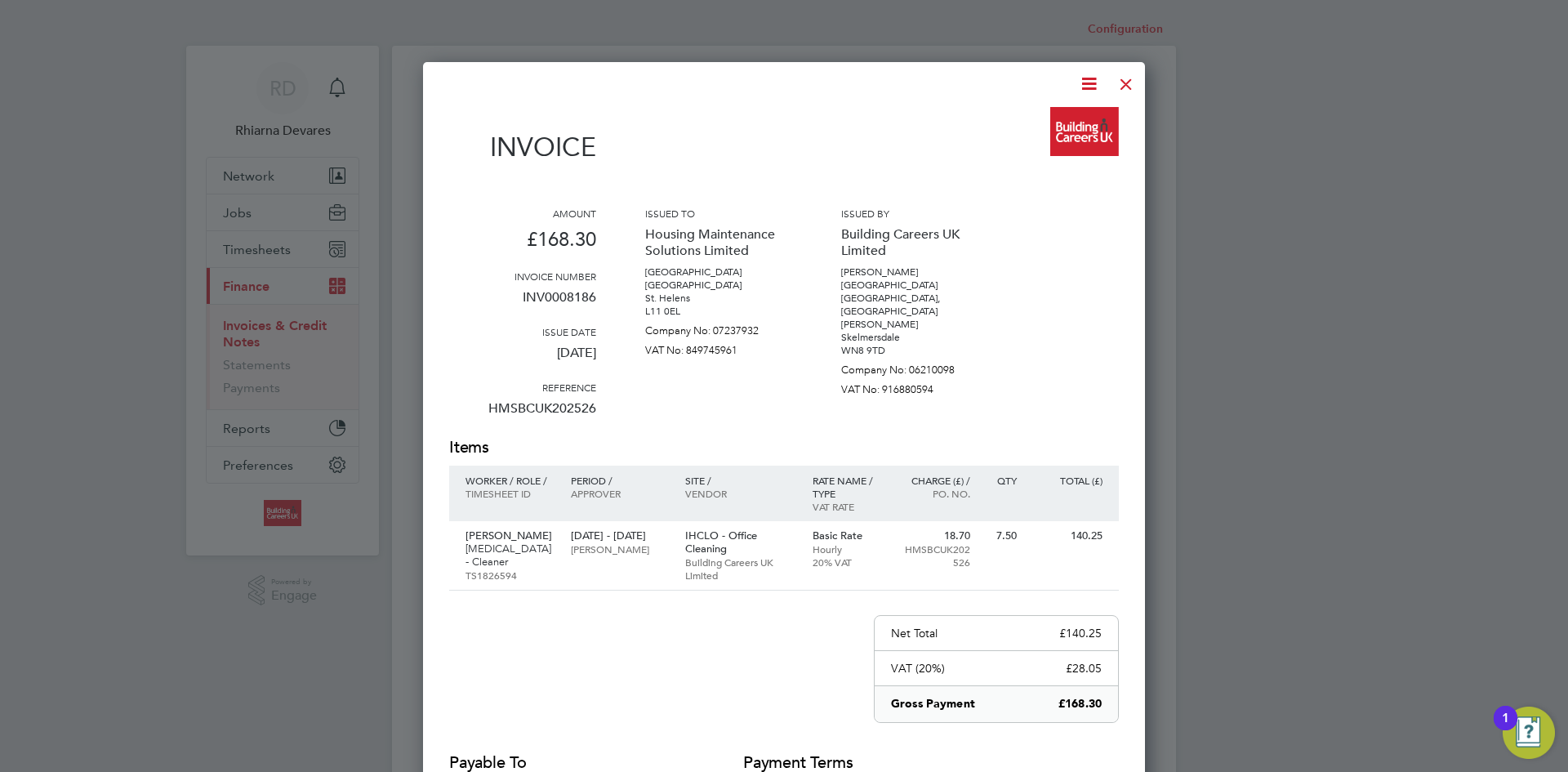
click at [1085, 89] on icon at bounding box center [1089, 84] width 20 height 20
drag, startPoint x: 1050, startPoint y: 115, endPoint x: 1098, endPoint y: 104, distance: 49.2
click at [1050, 116] on li "Download Invoice" at bounding box center [1040, 122] width 113 height 23
drag, startPoint x: 1126, startPoint y: 82, endPoint x: 1097, endPoint y: 110, distance: 40.3
click at [1126, 82] on div at bounding box center [1126, 80] width 29 height 29
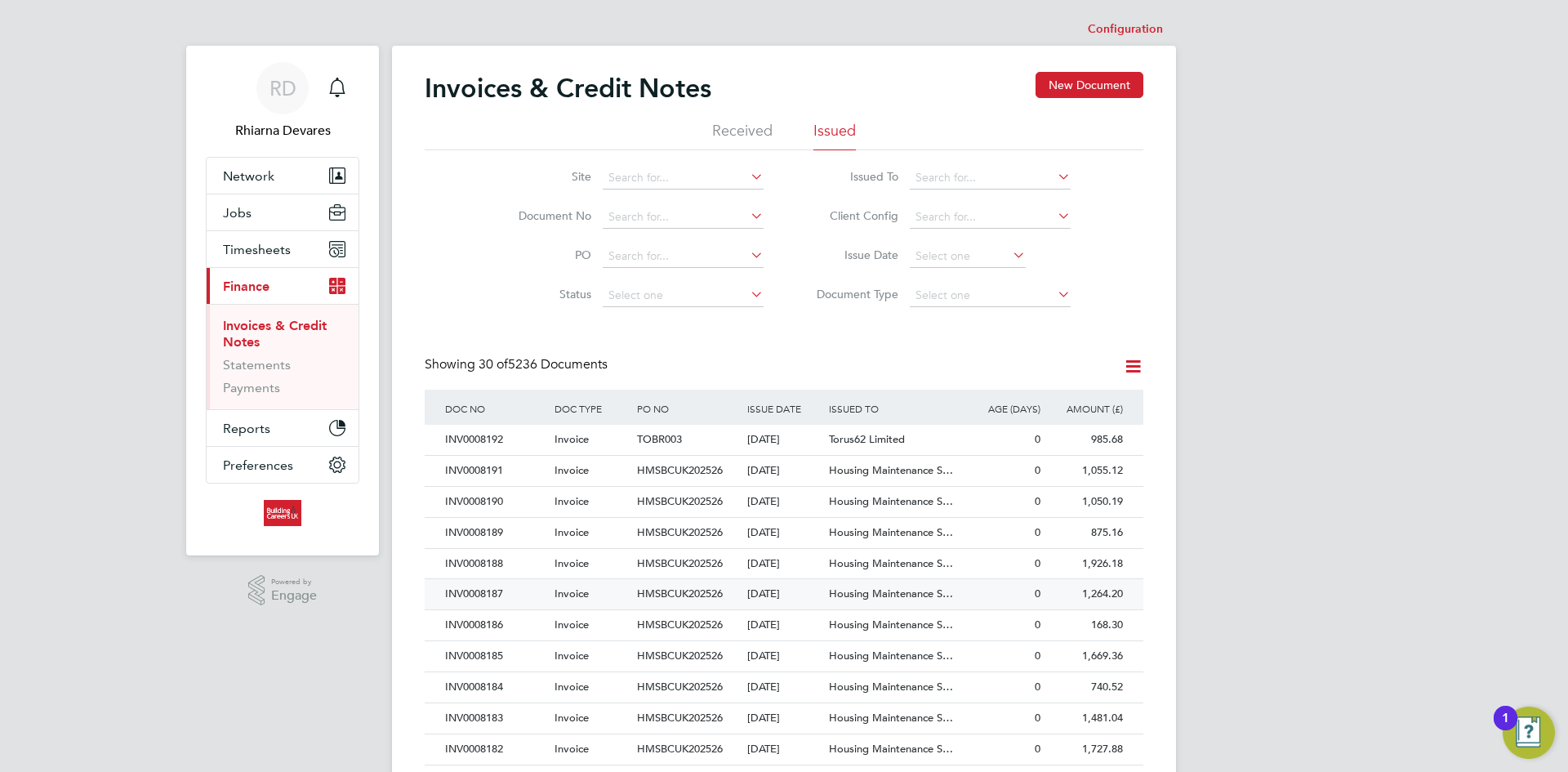
drag, startPoint x: 516, startPoint y: 583, endPoint x: 707, endPoint y: 440, distance: 238.6
click at [516, 583] on div "INV0008187" at bounding box center [496, 593] width 109 height 30
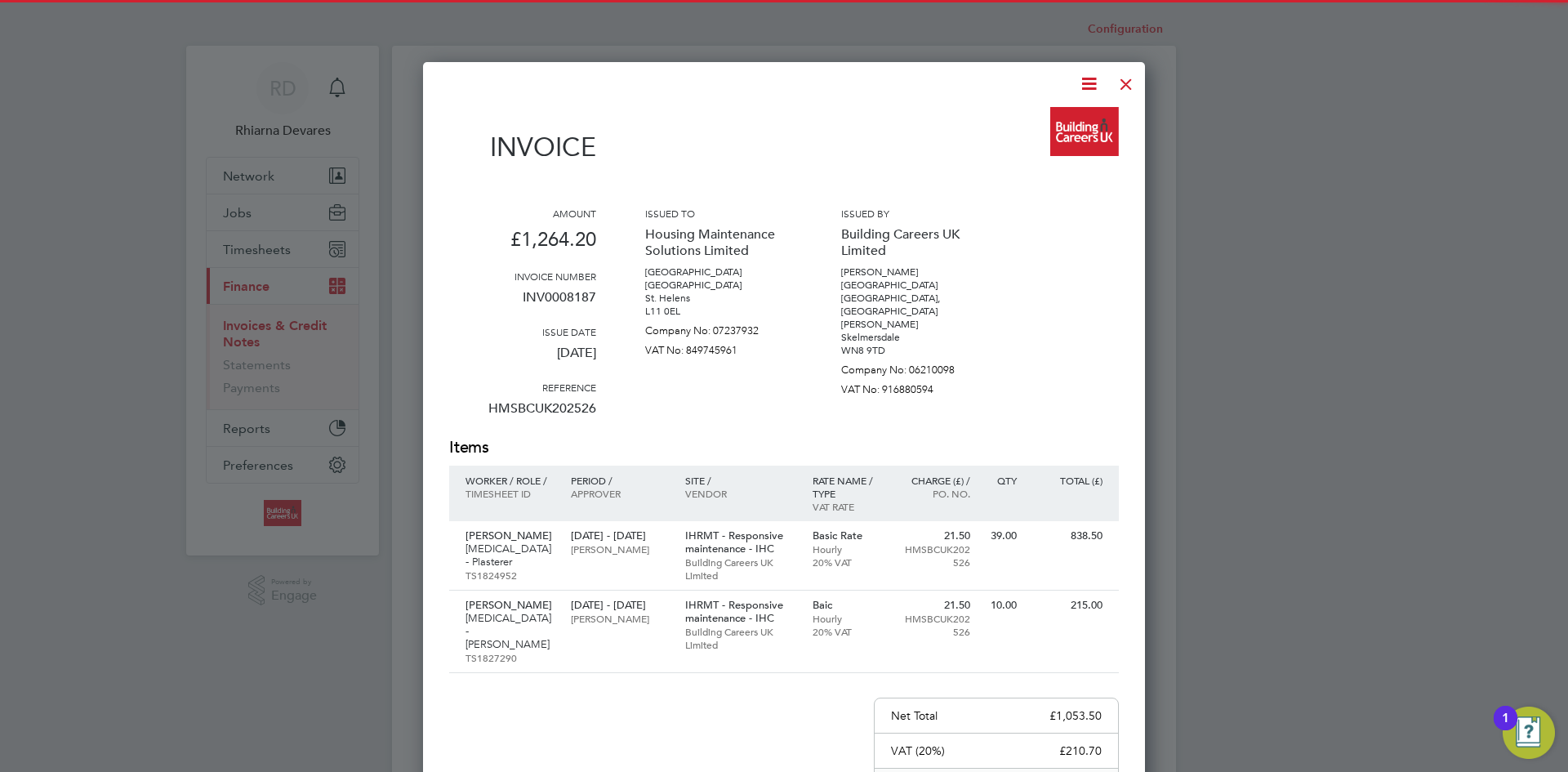
click at [1081, 87] on icon at bounding box center [1089, 84] width 20 height 20
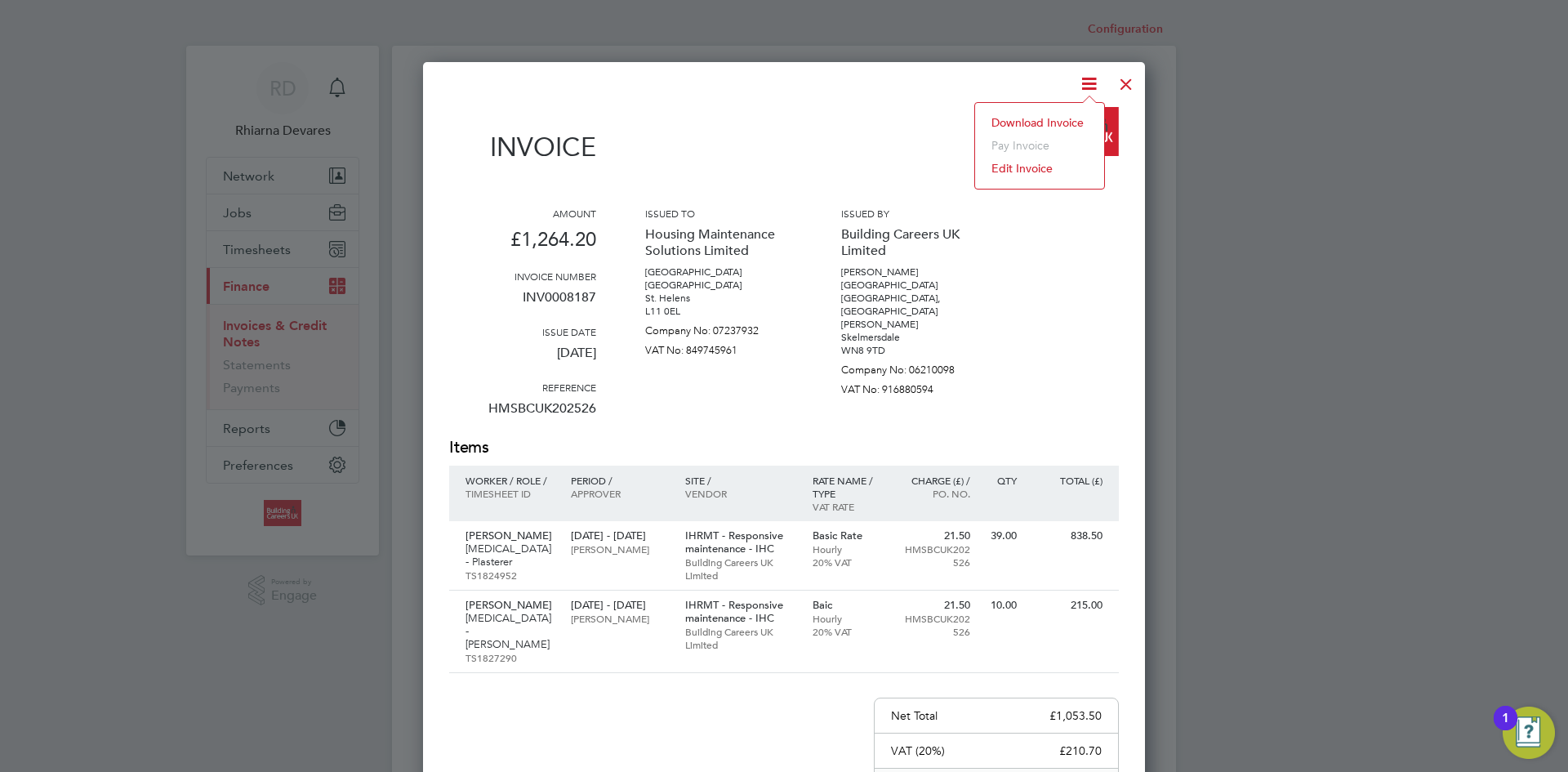
click at [1053, 117] on li "Download Invoice" at bounding box center [1040, 122] width 113 height 23
click at [1125, 83] on div at bounding box center [1126, 80] width 29 height 29
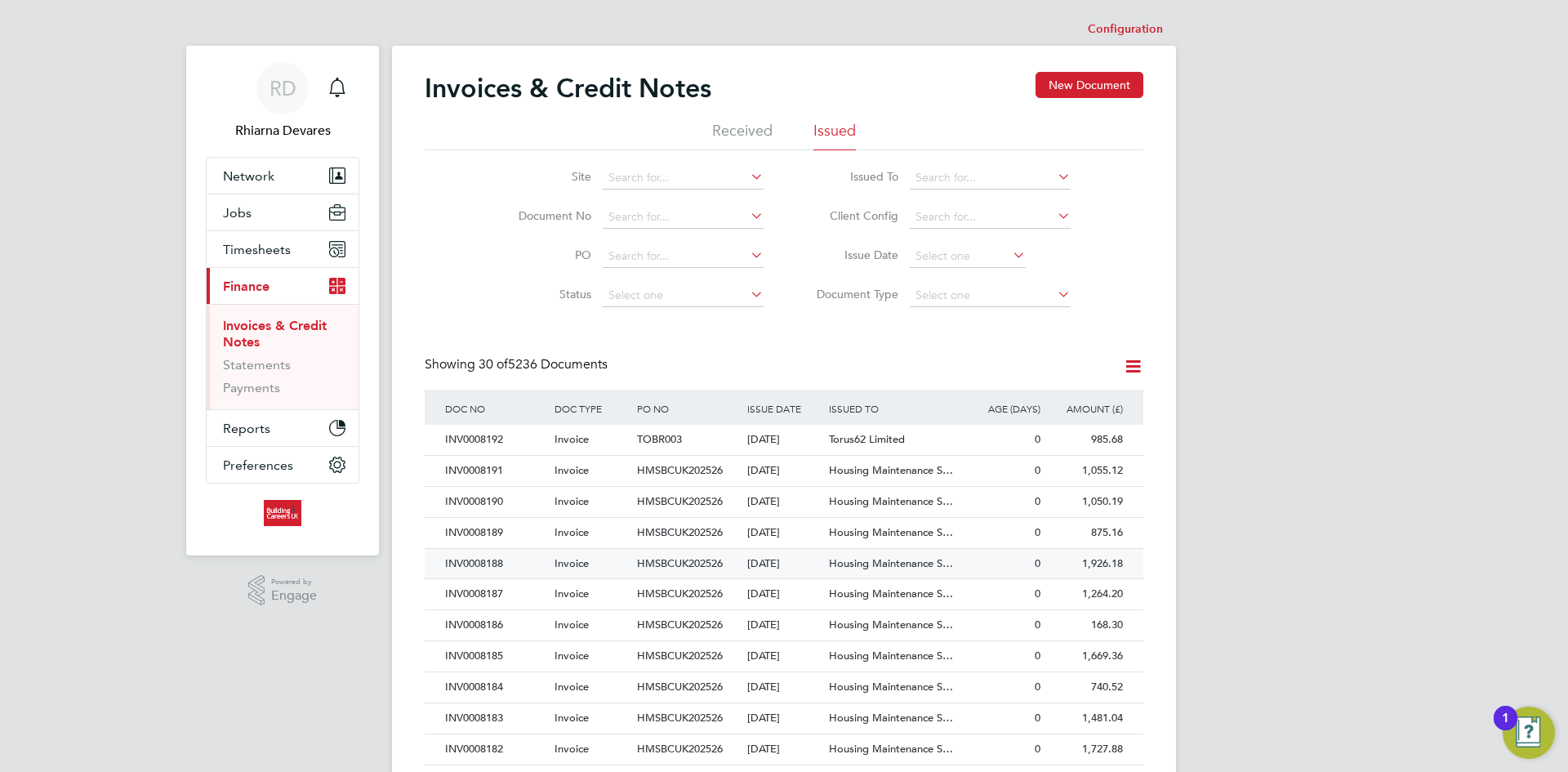
click at [534, 564] on div "INV0008188" at bounding box center [496, 563] width 109 height 30
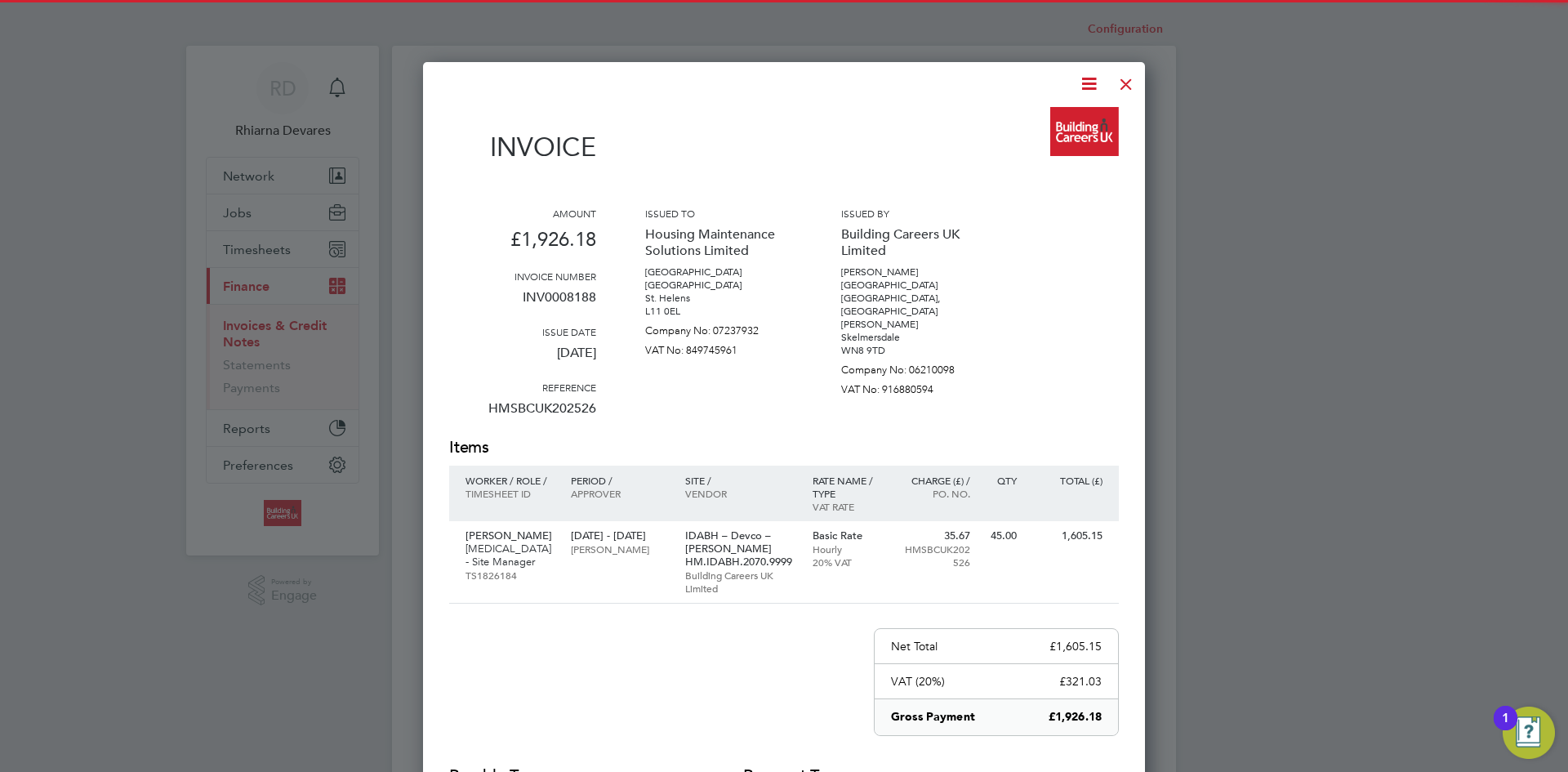
click at [1090, 77] on icon at bounding box center [1089, 84] width 20 height 20
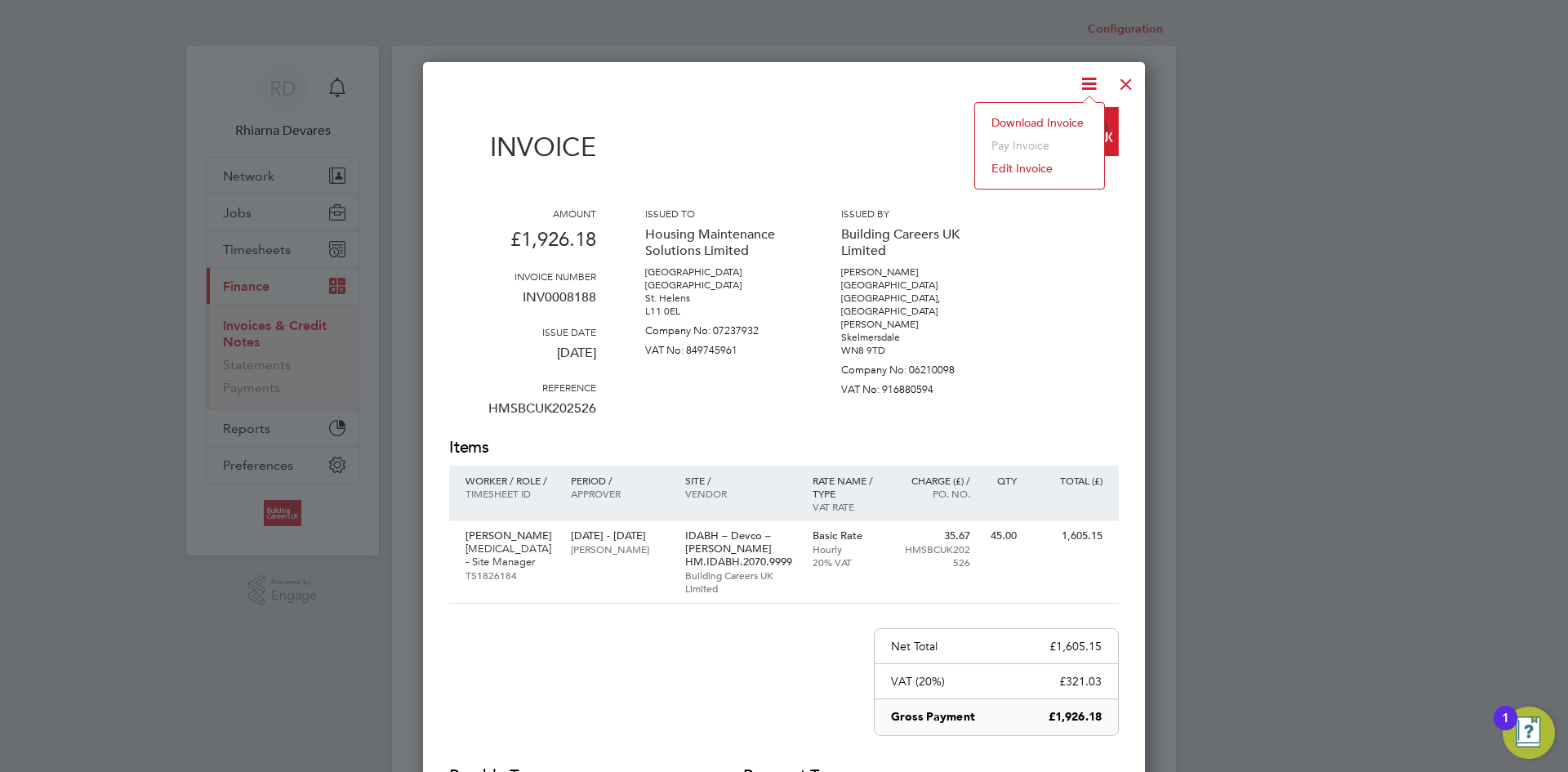
click at [1045, 118] on li "Download Invoice" at bounding box center [1040, 122] width 113 height 23
click at [1123, 82] on div at bounding box center [1126, 80] width 29 height 29
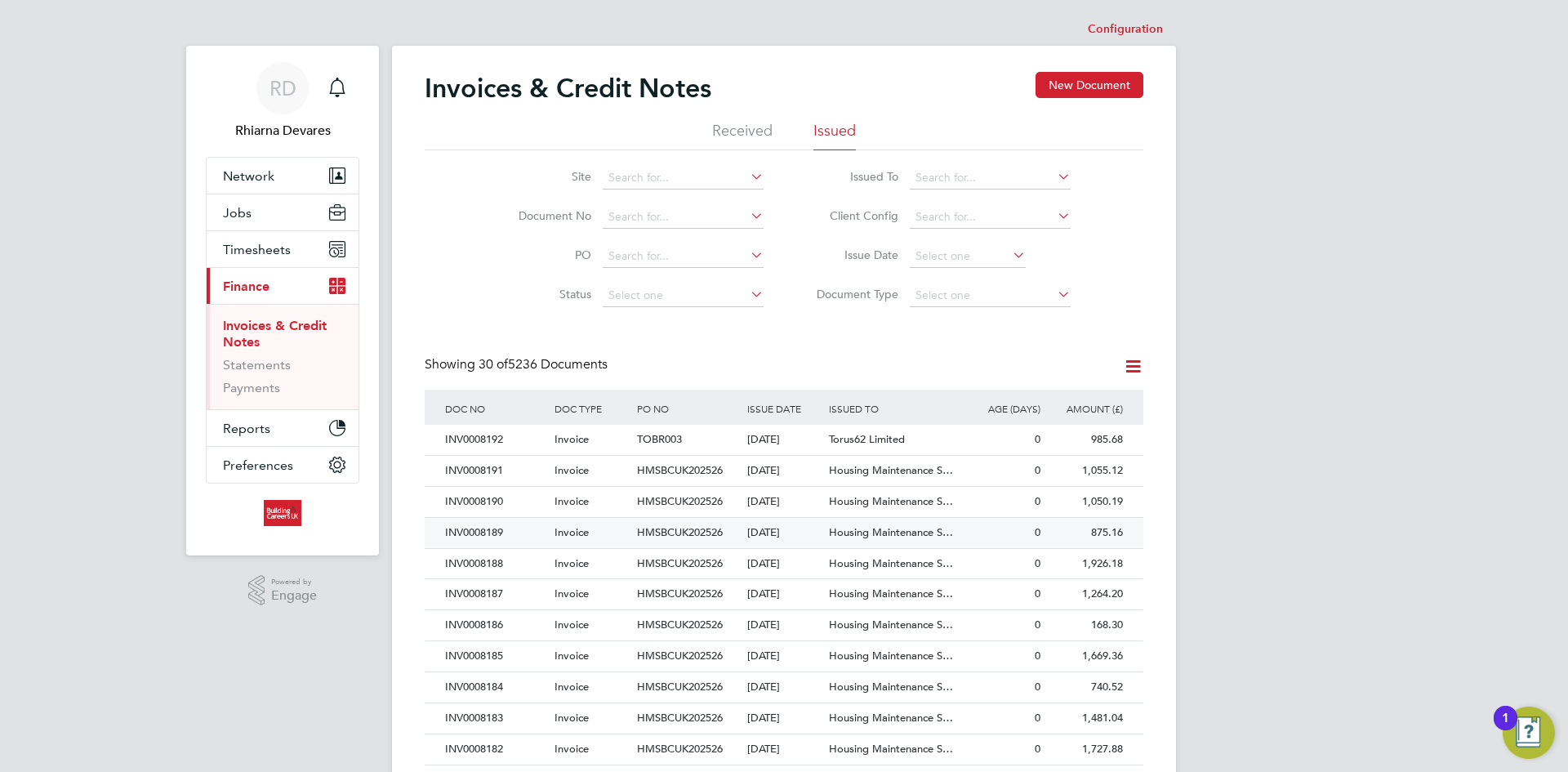
drag, startPoint x: 528, startPoint y: 540, endPoint x: 555, endPoint y: 528, distance: 29.5
click at [528, 540] on div "INV0008189" at bounding box center [496, 532] width 109 height 30
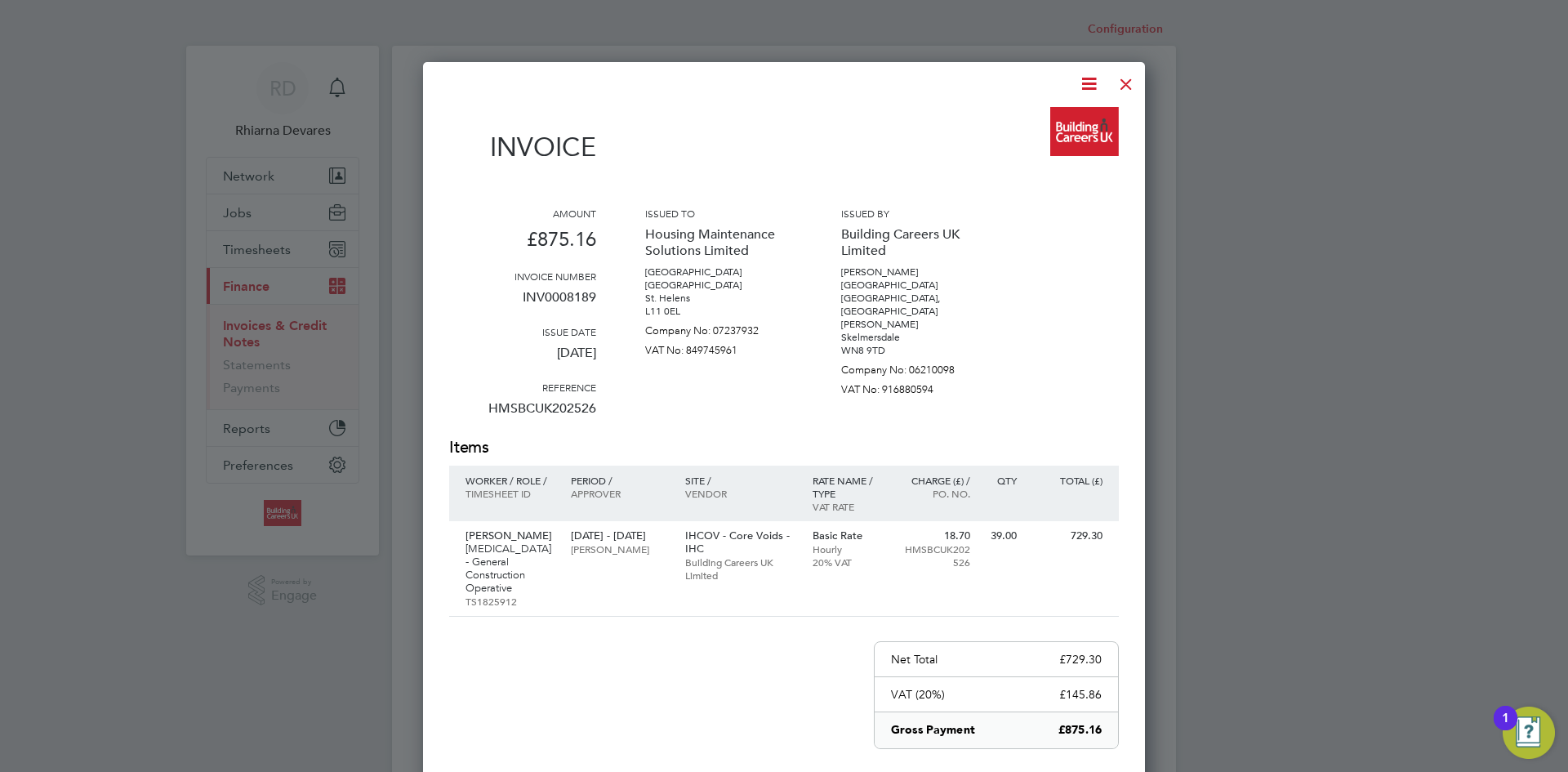
click at [1090, 80] on icon at bounding box center [1089, 84] width 20 height 20
click at [1048, 120] on li "Download Invoice" at bounding box center [1040, 122] width 113 height 23
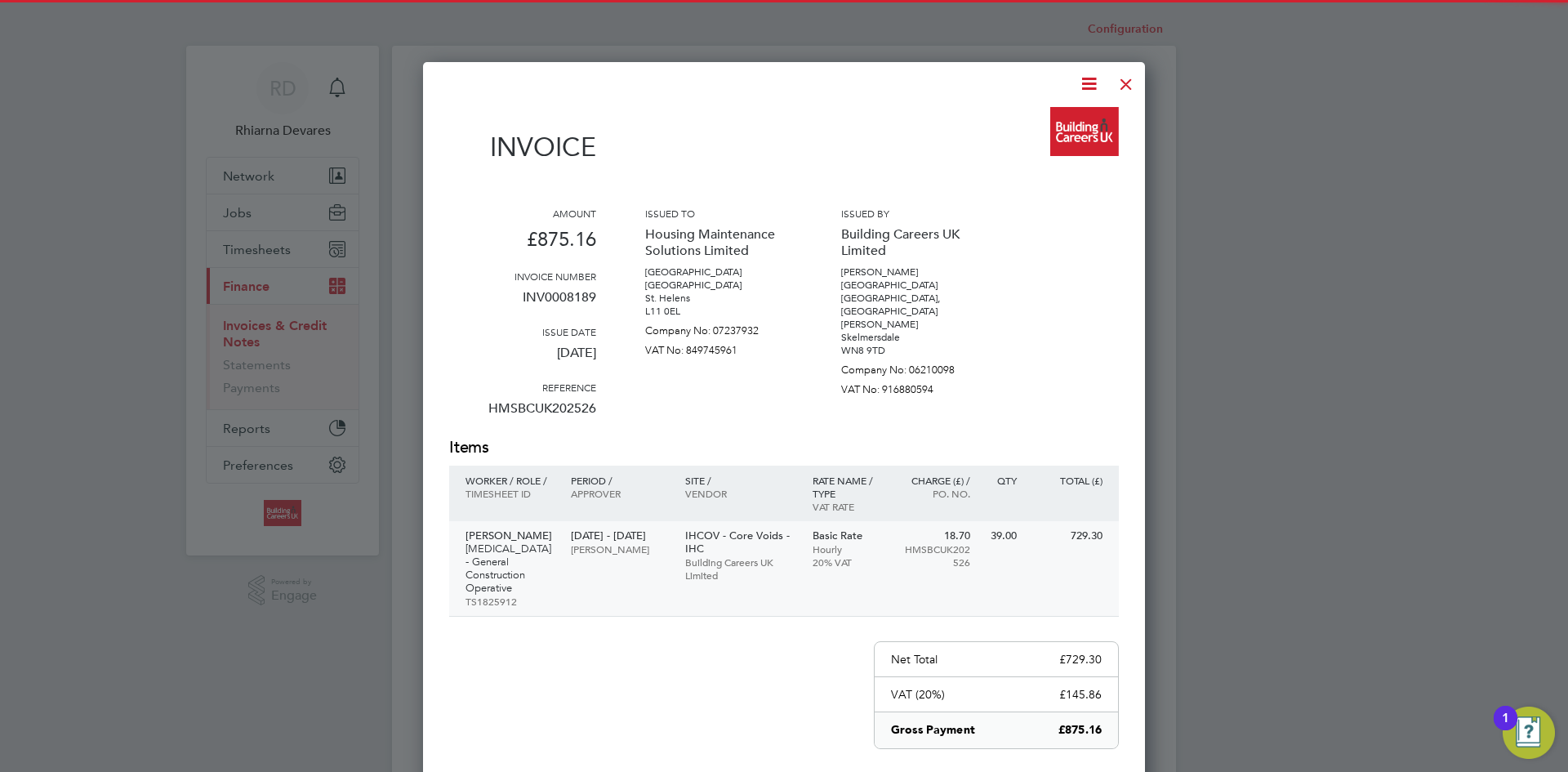
drag, startPoint x: 1120, startPoint y: 87, endPoint x: 476, endPoint y: 570, distance: 805.0
click at [1120, 87] on div at bounding box center [1126, 80] width 29 height 29
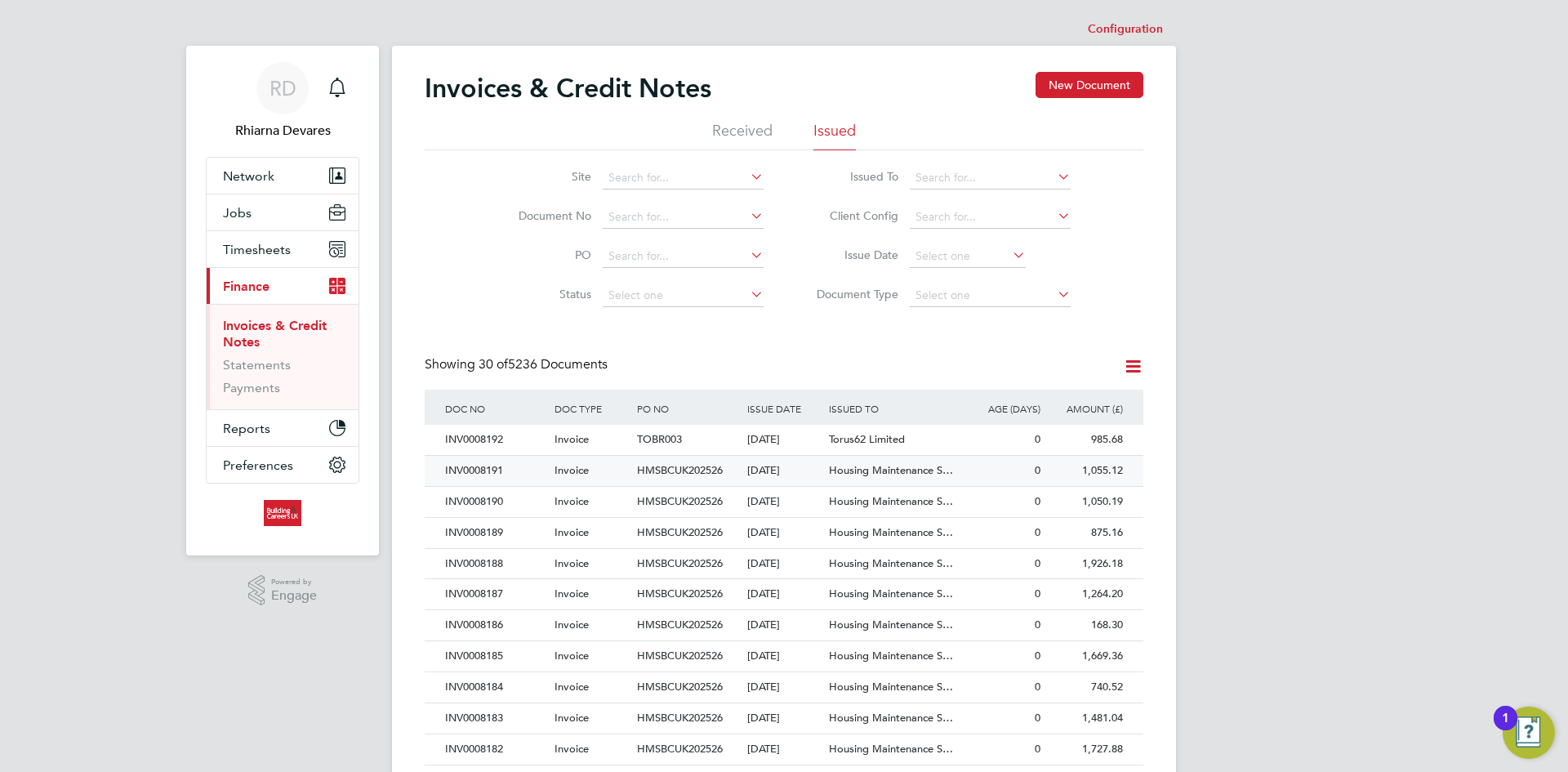
drag, startPoint x: 523, startPoint y: 493, endPoint x: 613, endPoint y: 460, distance: 95.9
click at [523, 493] on div "INV0008190" at bounding box center [496, 501] width 109 height 30
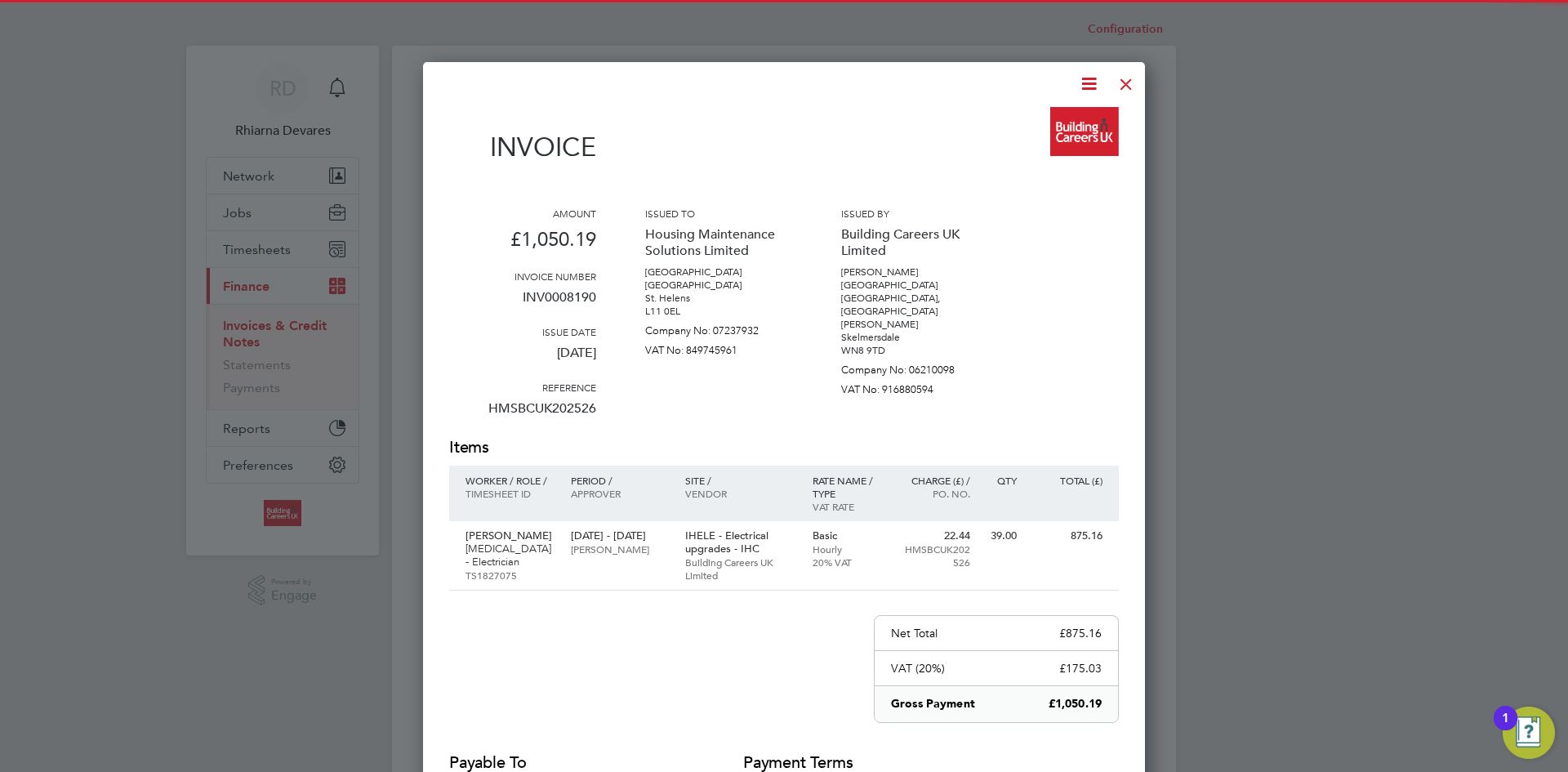
click at [1079, 91] on icon at bounding box center [1089, 84] width 20 height 20
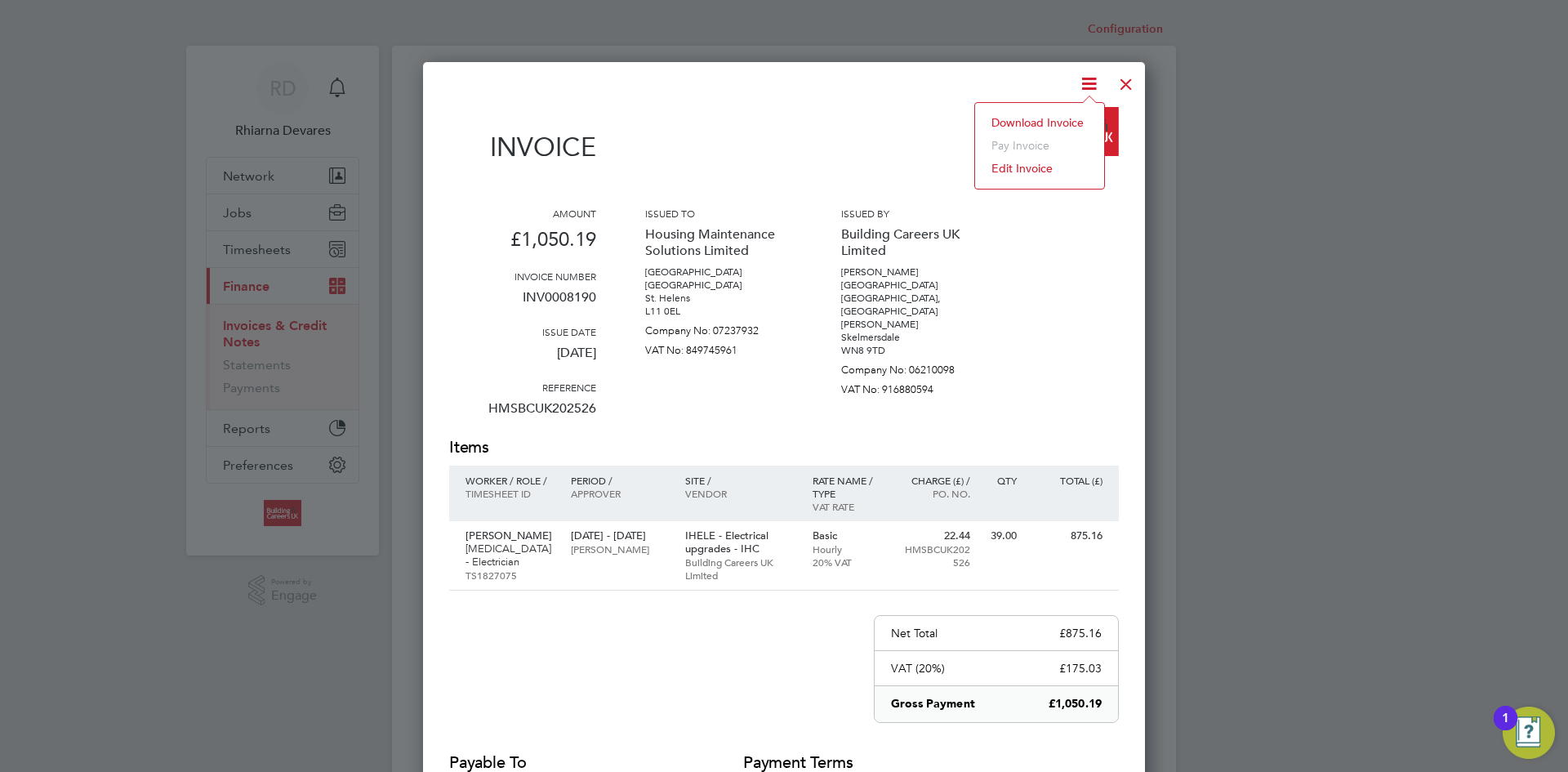
click at [1054, 119] on li "Download Invoice" at bounding box center [1040, 122] width 113 height 23
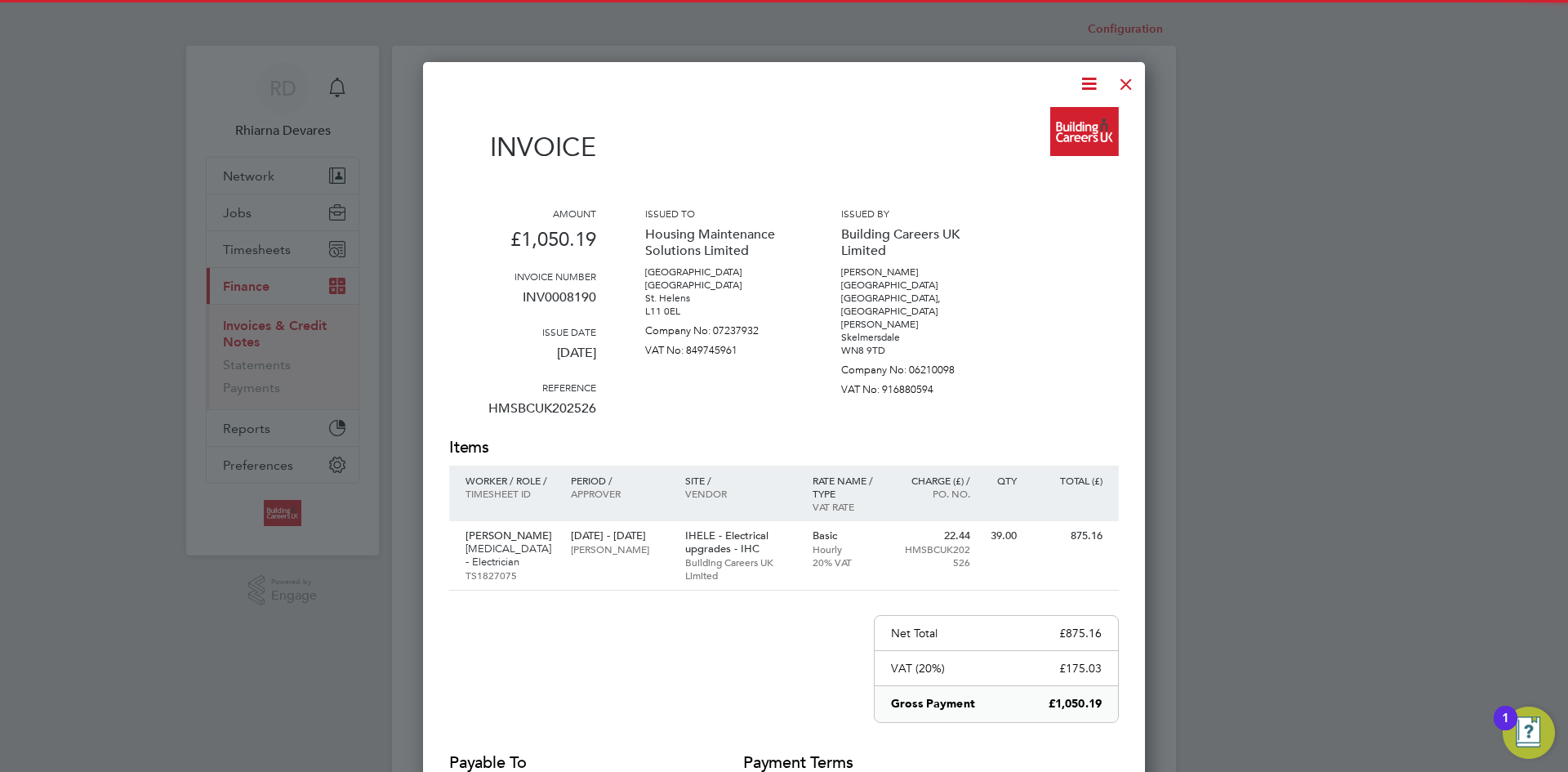
drag, startPoint x: 1128, startPoint y: 79, endPoint x: 1104, endPoint y: 98, distance: 30.6
click at [1128, 79] on div at bounding box center [1126, 80] width 29 height 29
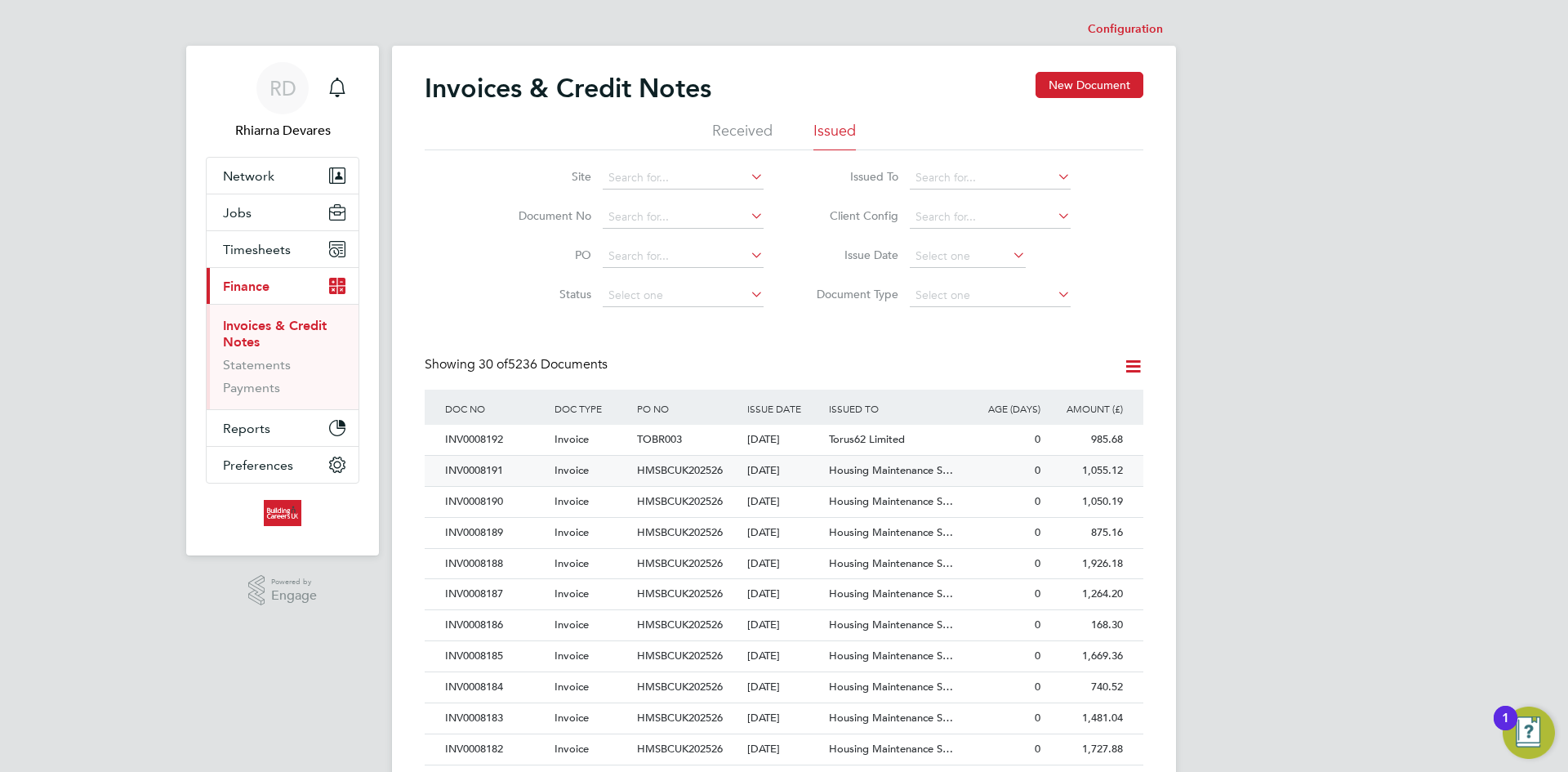
click at [525, 463] on div "INV0008191" at bounding box center [496, 470] width 109 height 30
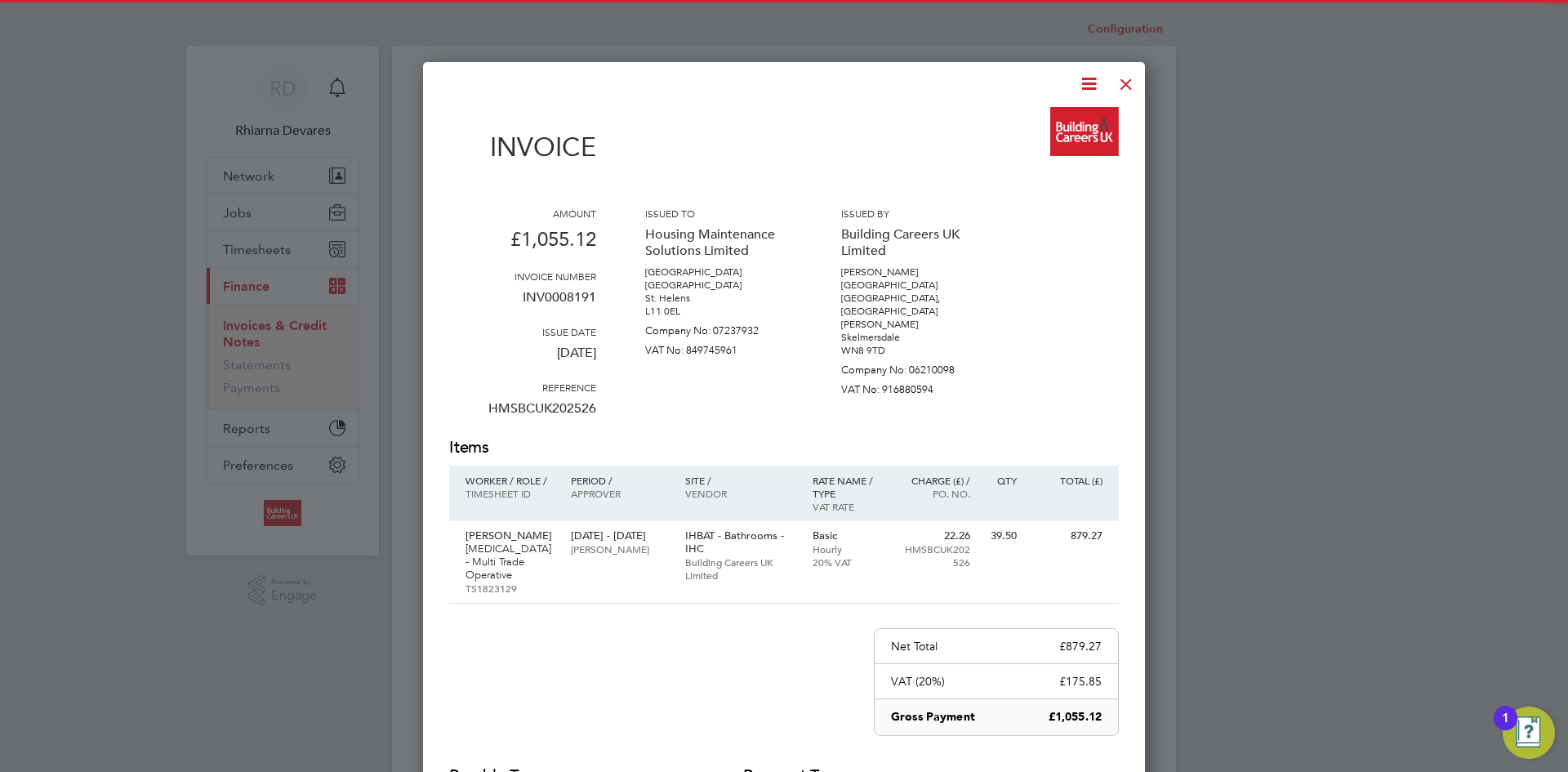
click at [1093, 75] on icon at bounding box center [1089, 84] width 20 height 20
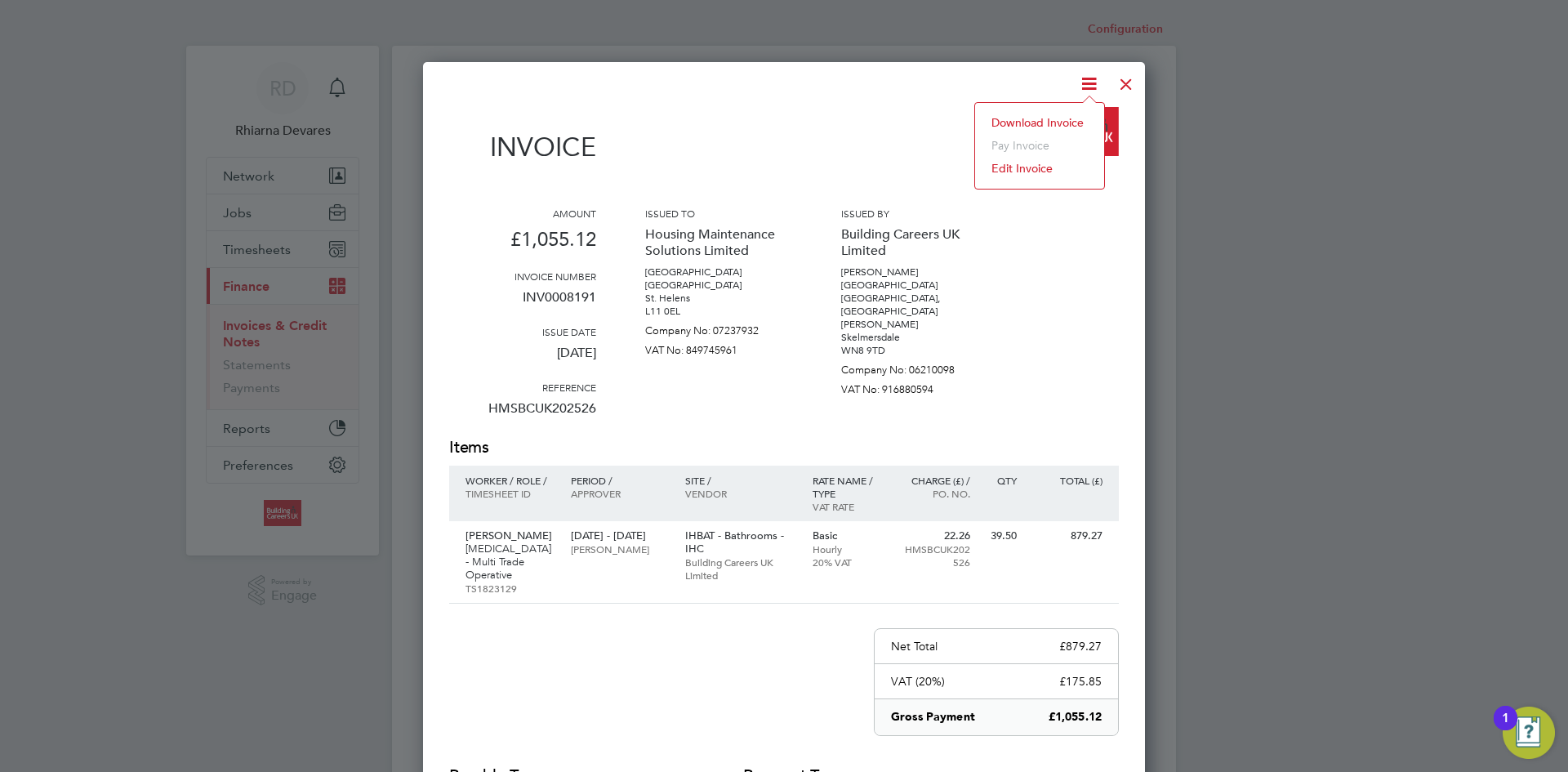
click at [1051, 118] on li "Download Invoice" at bounding box center [1040, 122] width 113 height 23
click at [1126, 85] on div at bounding box center [1126, 80] width 29 height 29
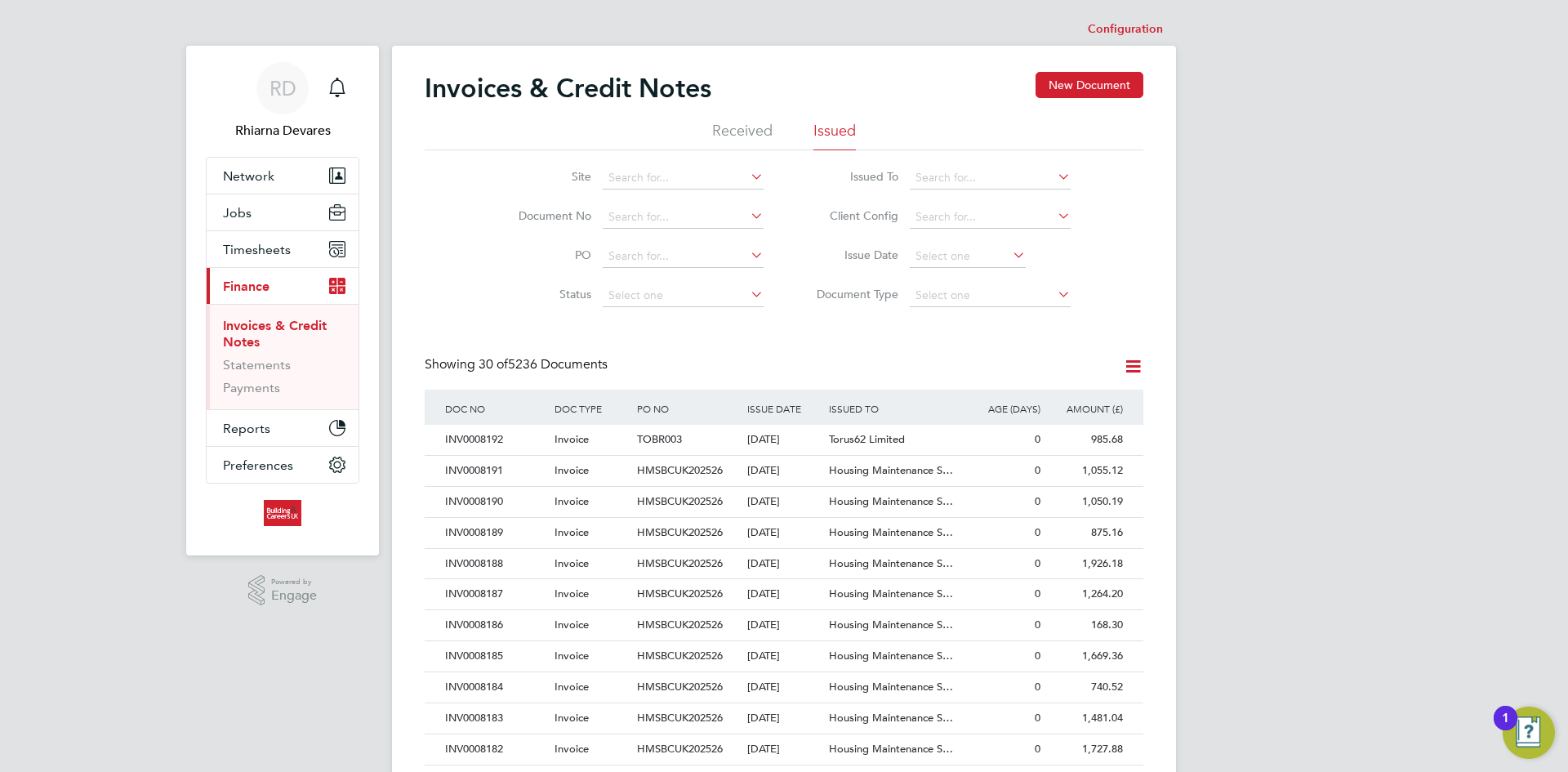
drag, startPoint x: 537, startPoint y: 433, endPoint x: 613, endPoint y: 401, distance: 82.5
click at [537, 433] on div "INV0008192" at bounding box center [496, 439] width 109 height 30
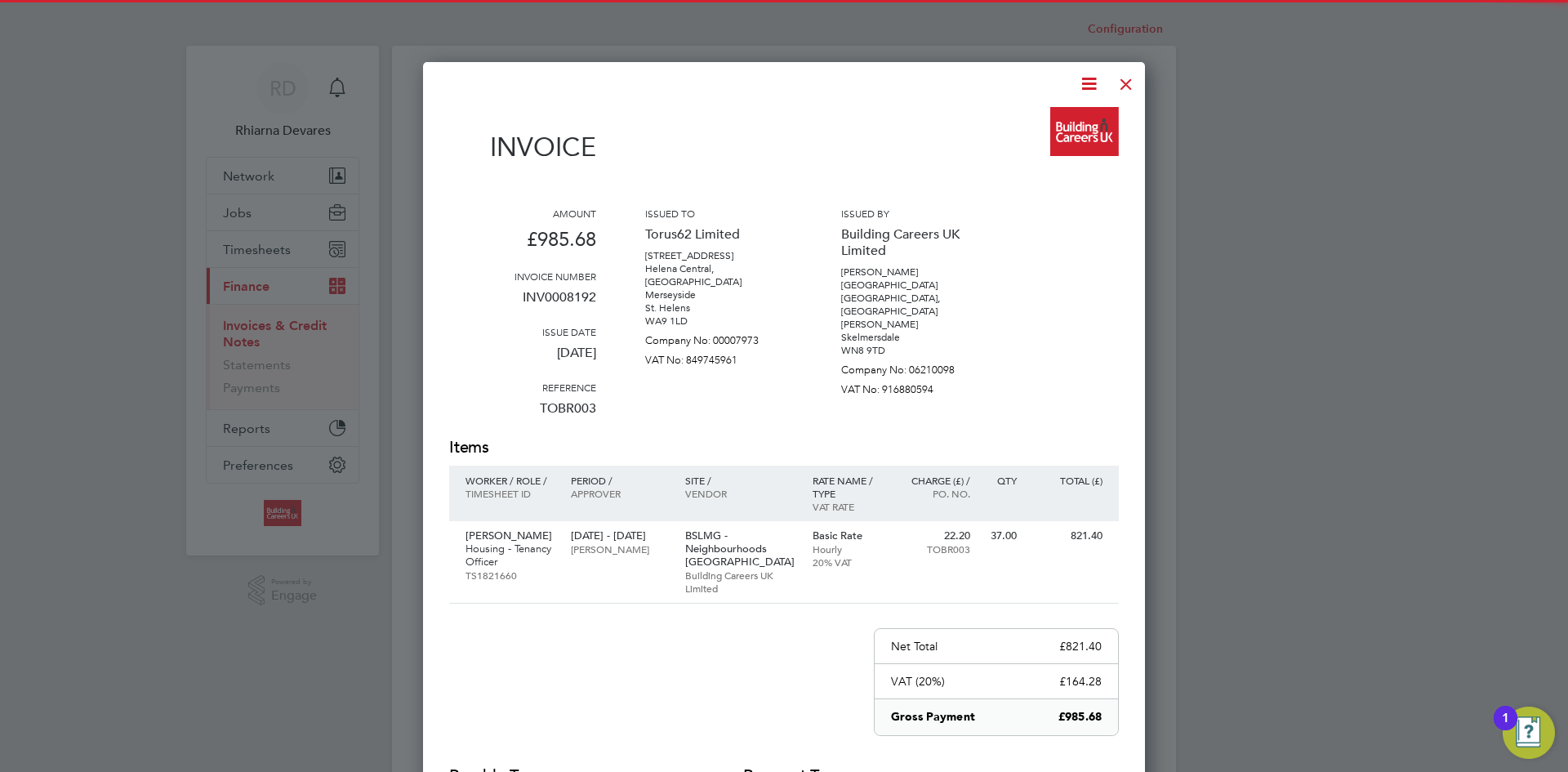
drag, startPoint x: 1080, startPoint y: 83, endPoint x: 1079, endPoint y: 92, distance: 9.1
click at [1080, 83] on icon at bounding box center [1089, 84] width 20 height 20
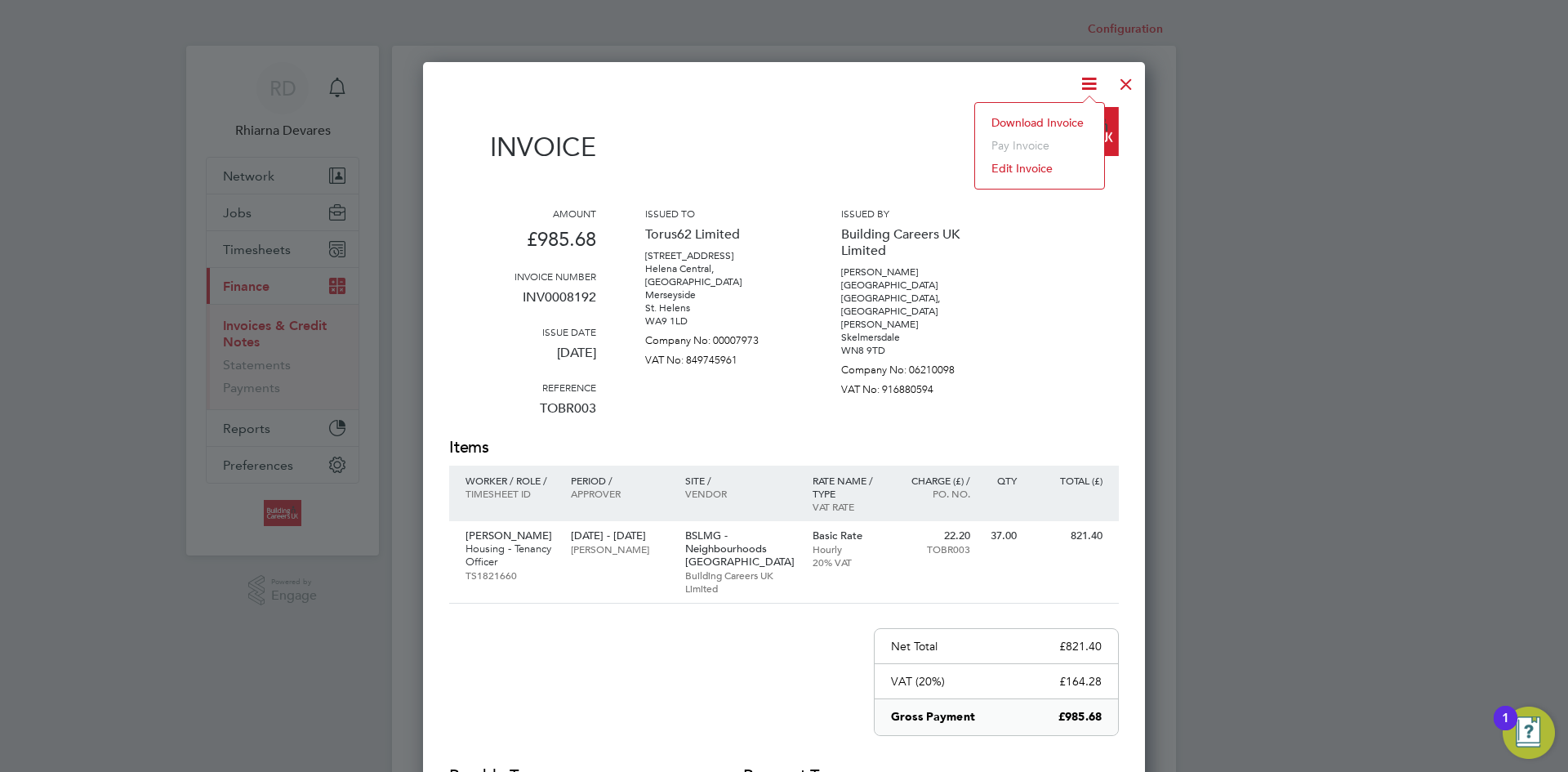
click at [1050, 120] on li "Download Invoice" at bounding box center [1040, 122] width 113 height 23
drag, startPoint x: 1117, startPoint y: 84, endPoint x: 1104, endPoint y: 96, distance: 17.7
click at [1117, 84] on div at bounding box center [1126, 80] width 29 height 29
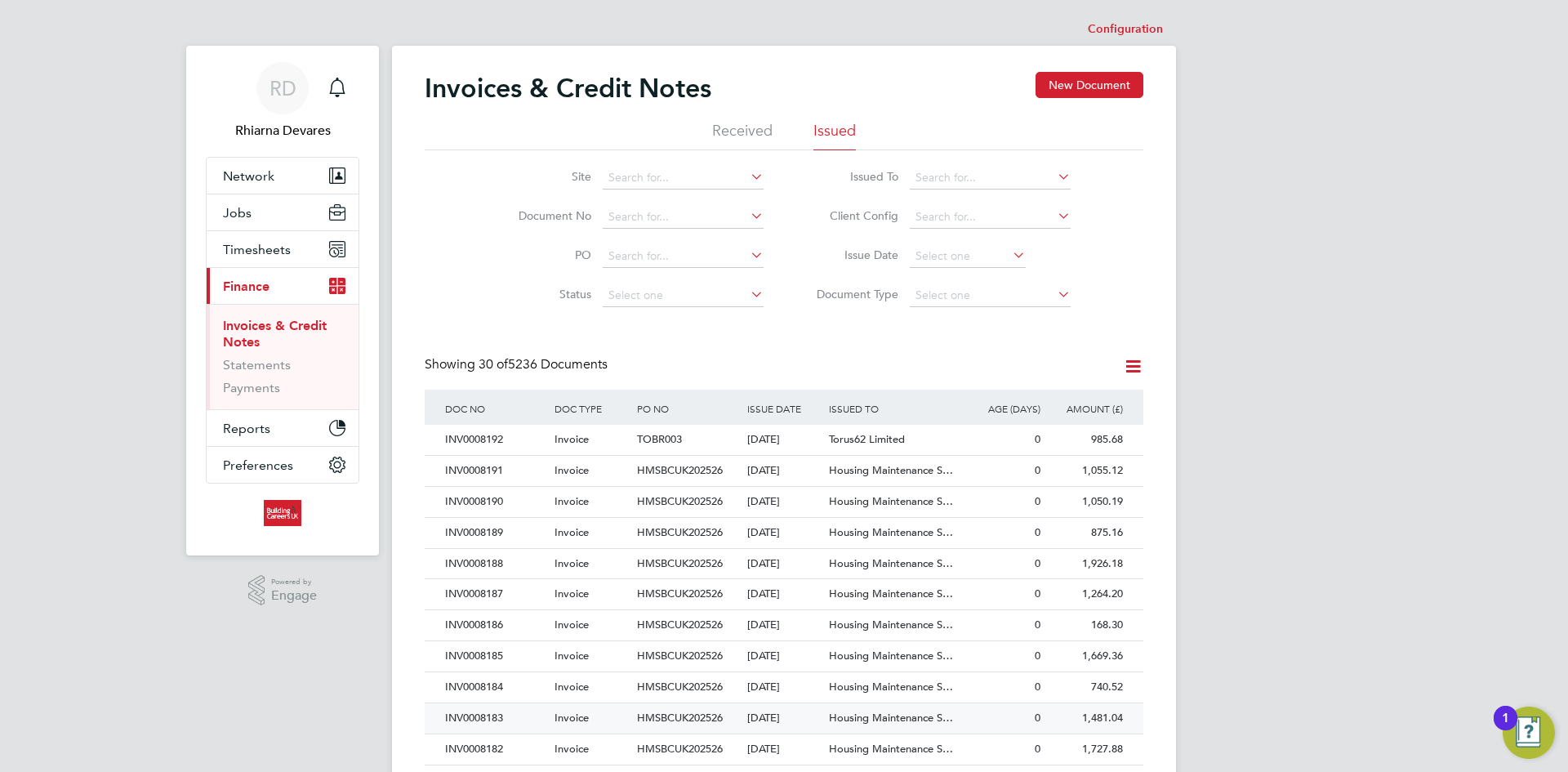
click at [524, 720] on div "INV0008183" at bounding box center [496, 718] width 109 height 30
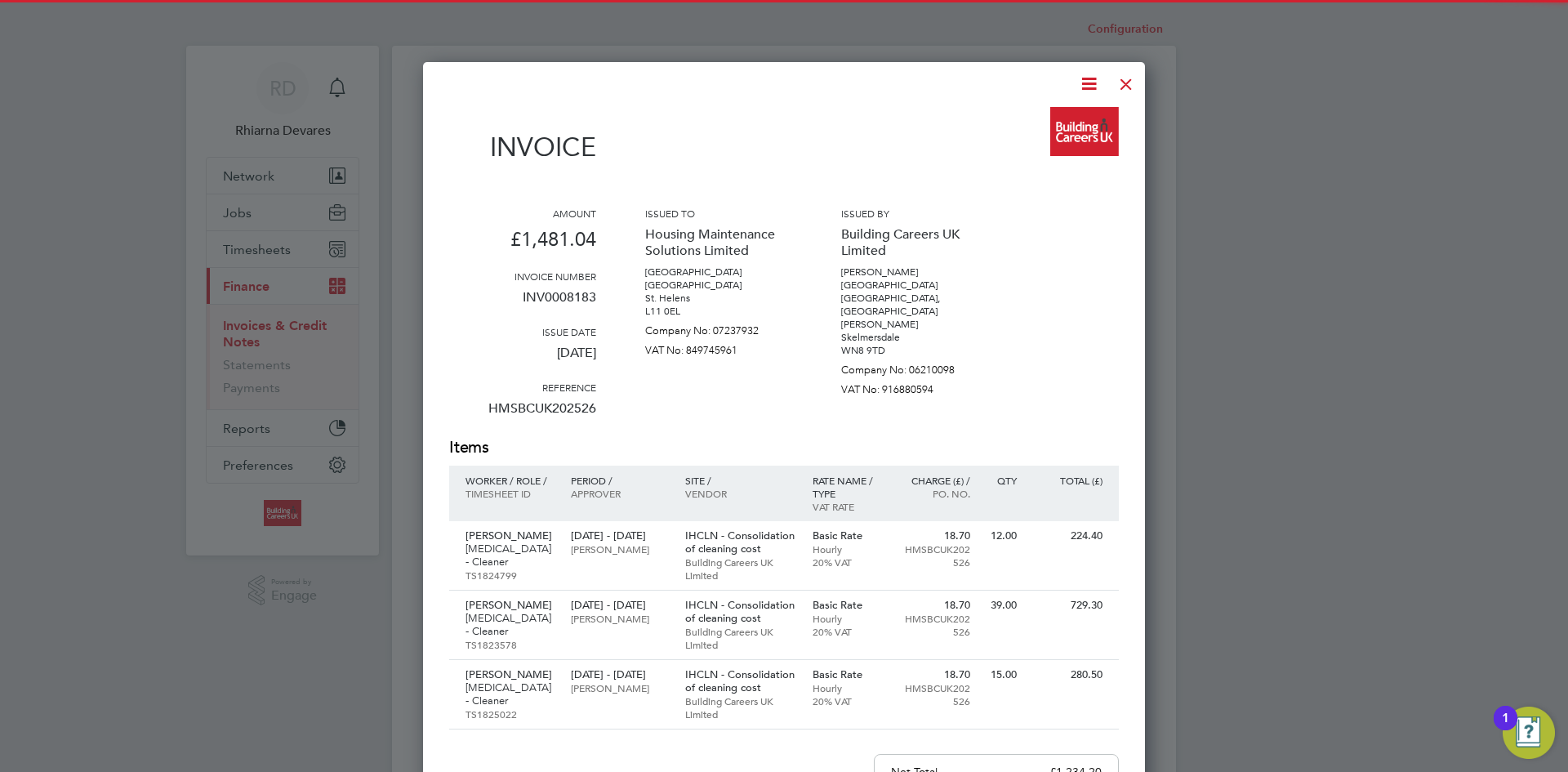
scroll to position [1008, 723]
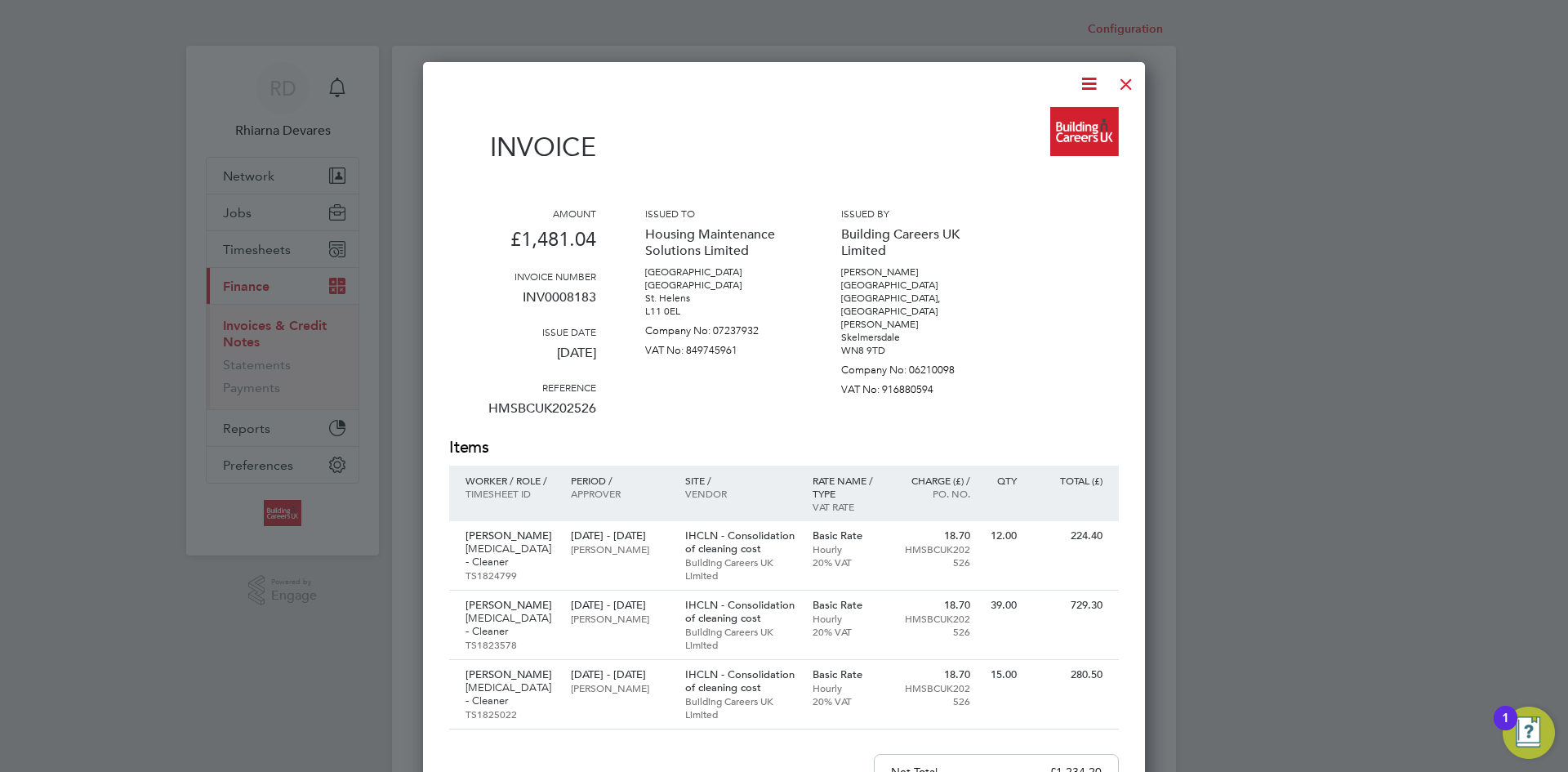
click at [1082, 88] on icon at bounding box center [1089, 84] width 20 height 20
click at [1066, 117] on li "Download Invoice" at bounding box center [1040, 122] width 113 height 23
click at [1133, 78] on div at bounding box center [1126, 80] width 29 height 29
